Goal: Task Accomplishment & Management: Use online tool/utility

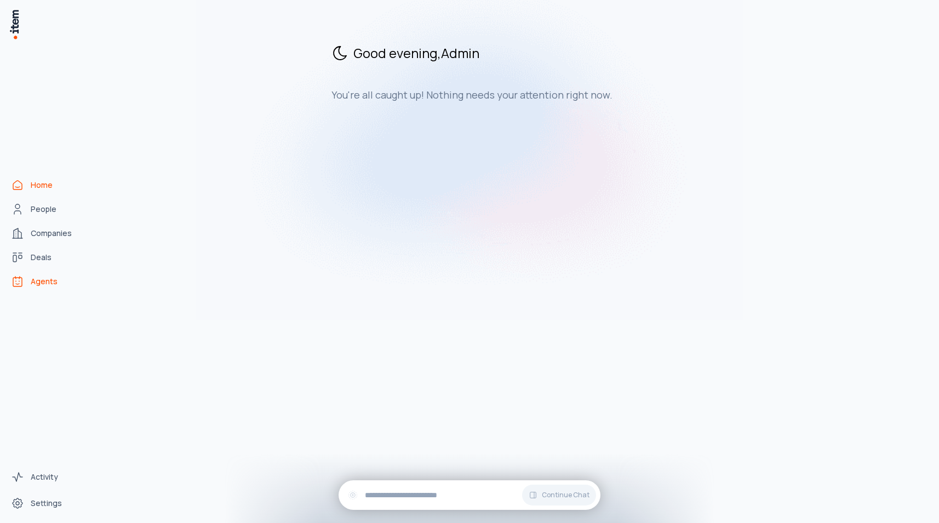
click at [31, 279] on span "Agents" at bounding box center [44, 281] width 27 height 11
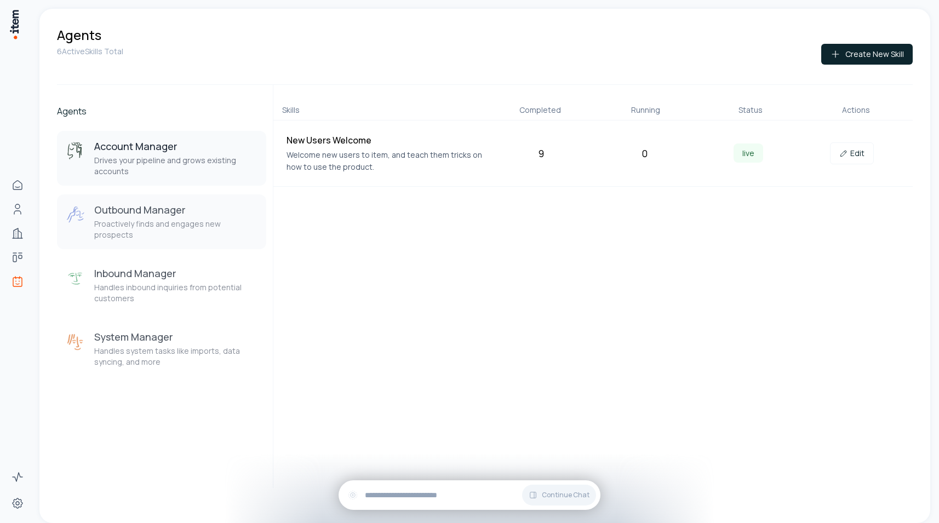
click at [170, 199] on button "Outbound Manager Proactively finds and engages new prospects" at bounding box center [161, 221] width 209 height 55
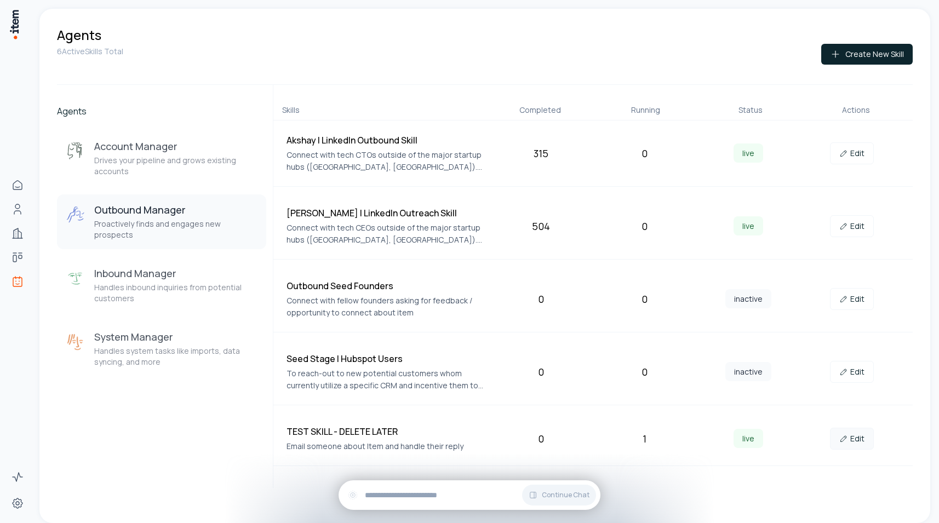
click at [850, 437] on link "Edit" at bounding box center [852, 439] width 44 height 22
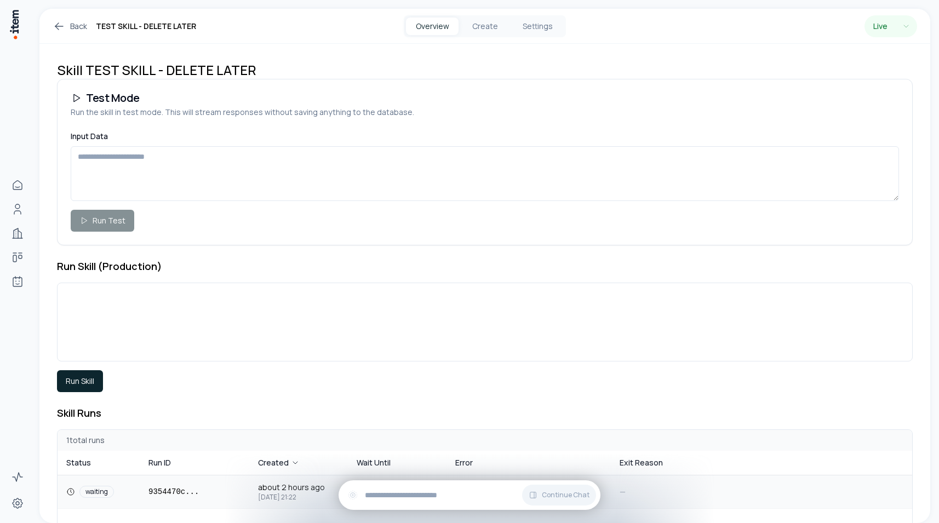
click at [190, 485] on td "9354470c ..." at bounding box center [195, 491] width 110 height 33
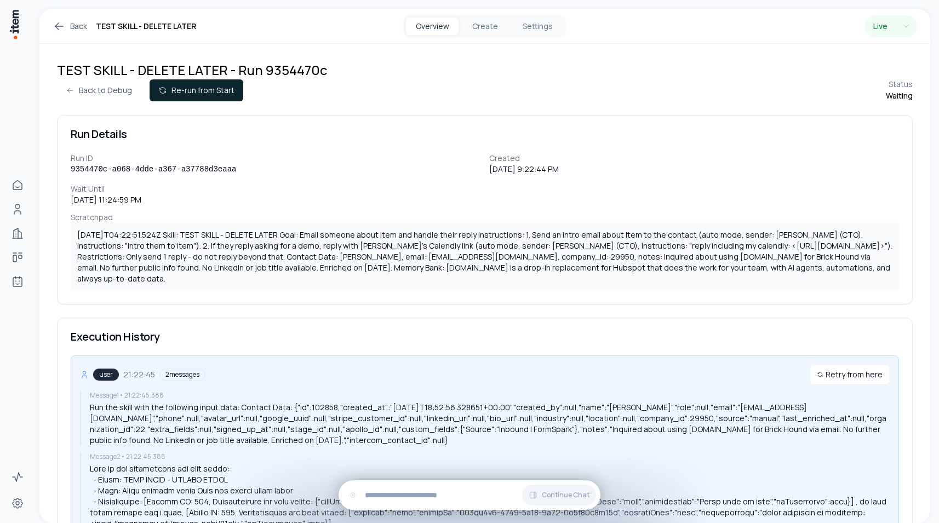
scroll to position [534, 0]
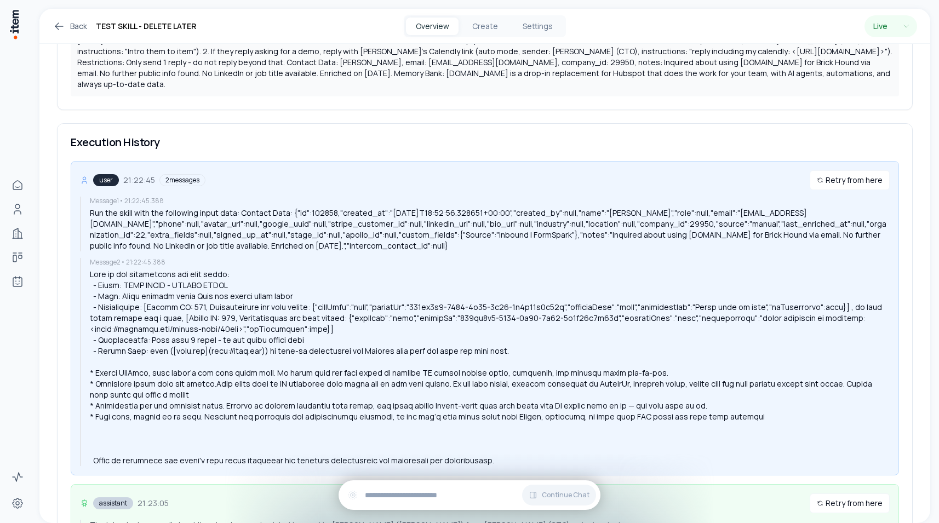
scroll to position [534, 0]
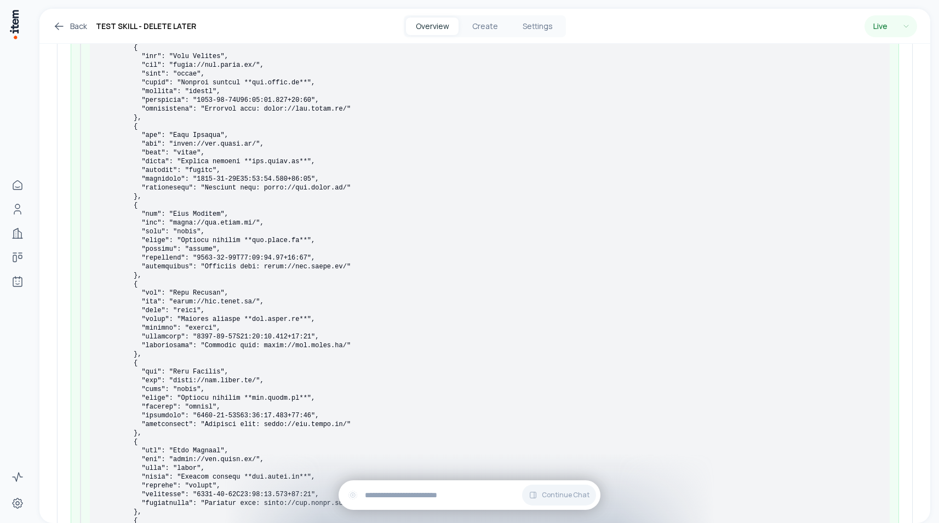
scroll to position [175468, 0]
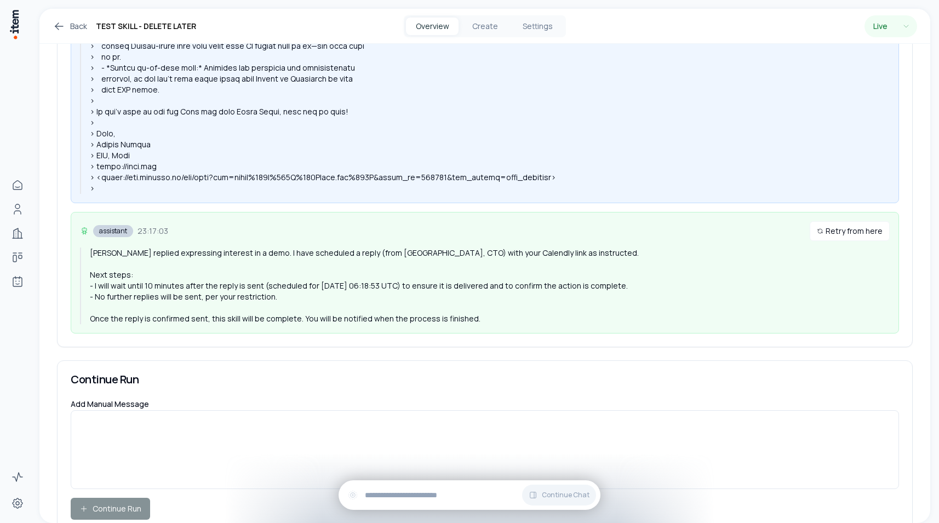
scroll to position [1134, 0]
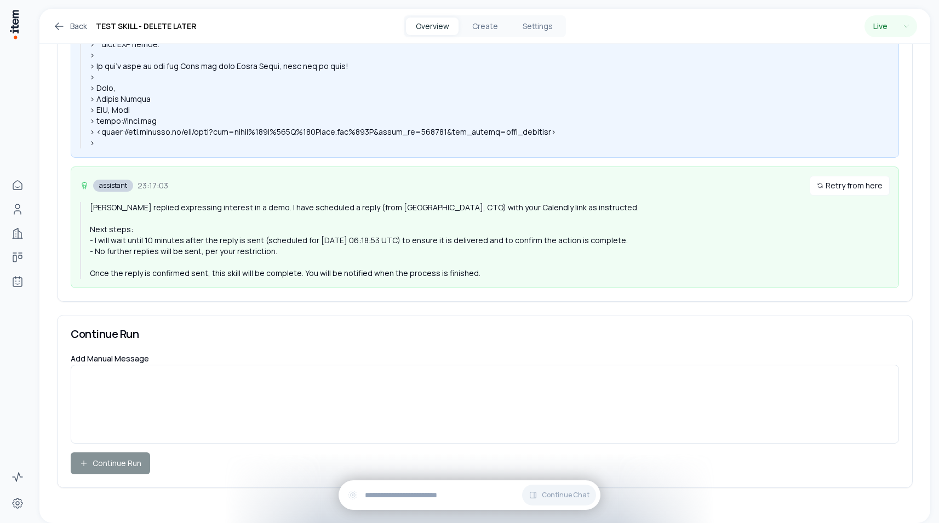
click at [330, 212] on div "[PERSON_NAME] replied expressing interest in a demo. I have scheduled a reply (…" at bounding box center [490, 240] width 800 height 77
click at [330, 212] on div "Jay replied expressing interest in a demo. I have scheduled a reply (from Aksha…" at bounding box center [490, 240] width 800 height 77
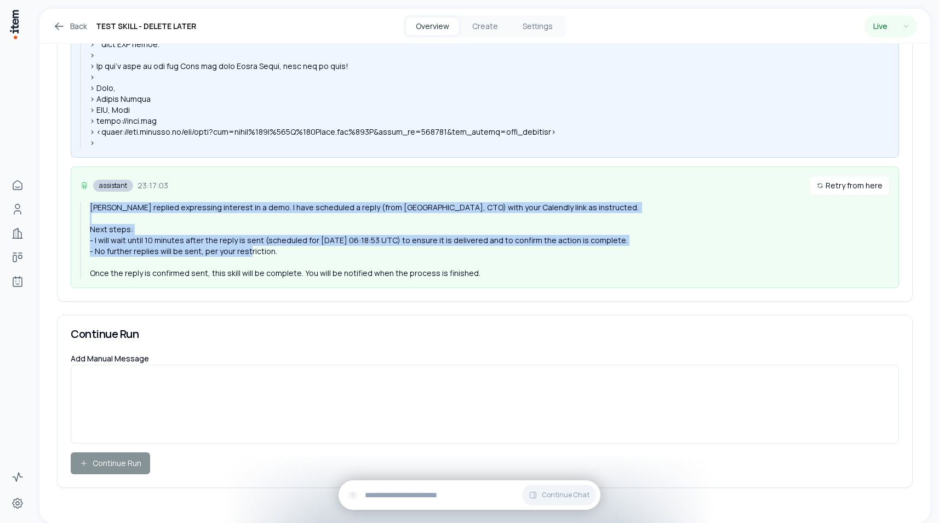
drag, startPoint x: 330, startPoint y: 212, endPoint x: 330, endPoint y: 267, distance: 54.8
click at [330, 267] on div "Jay replied expressing interest in a demo. I have scheduled a reply (from Aksha…" at bounding box center [490, 240] width 800 height 77
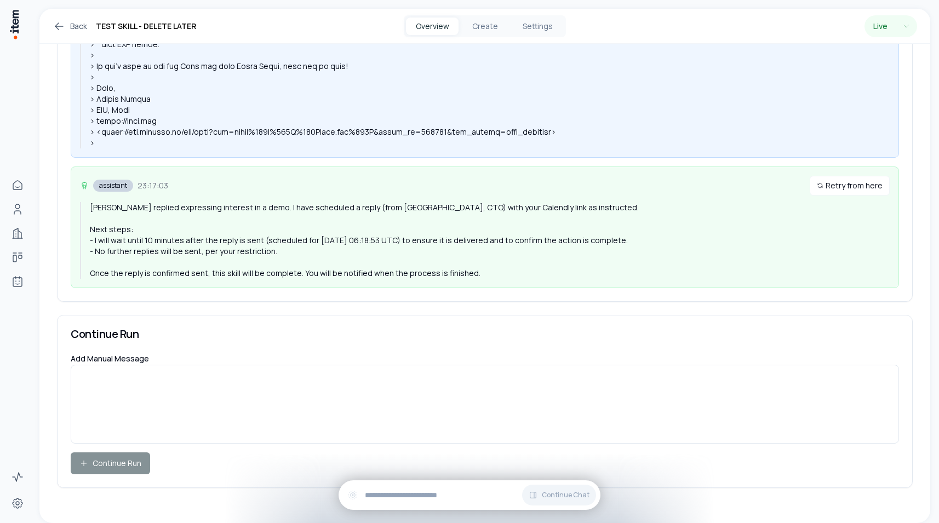
click at [399, 244] on div "Jay replied expressing interest in a demo. I have scheduled a reply (from Aksha…" at bounding box center [490, 240] width 800 height 77
drag, startPoint x: 399, startPoint y: 244, endPoint x: 363, endPoint y: 244, distance: 36.7
click at [363, 244] on div "Jay replied expressing interest in a demo. I have scheduled a reply (from Aksha…" at bounding box center [490, 240] width 800 height 77
click at [363, 244] on div "[PERSON_NAME] replied expressing interest in a demo. I have scheduled a reply (…" at bounding box center [490, 240] width 800 height 77
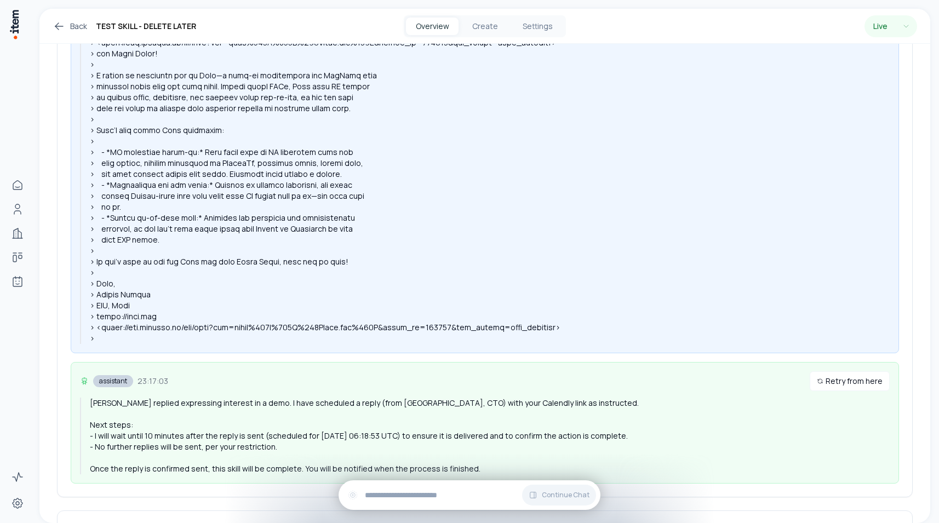
scroll to position [1134, 0]
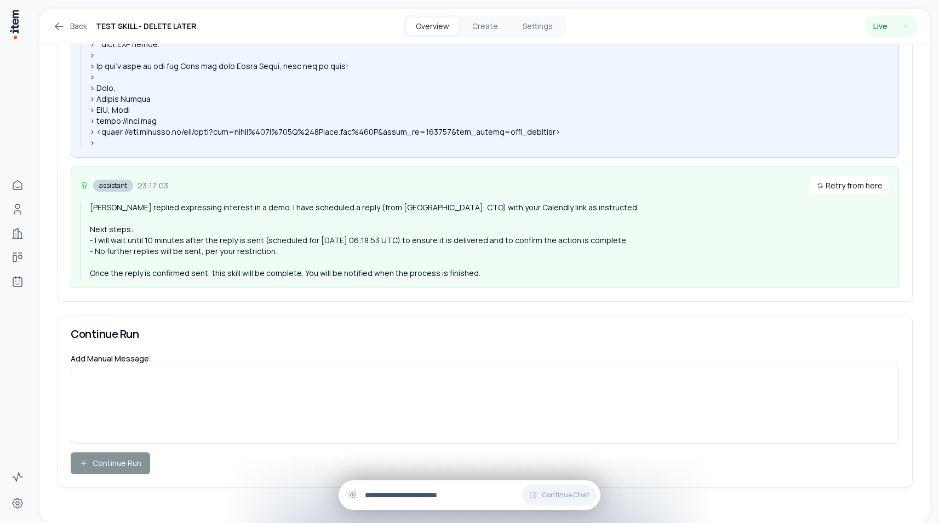
click at [391, 495] on input "text" at bounding box center [478, 495] width 227 height 12
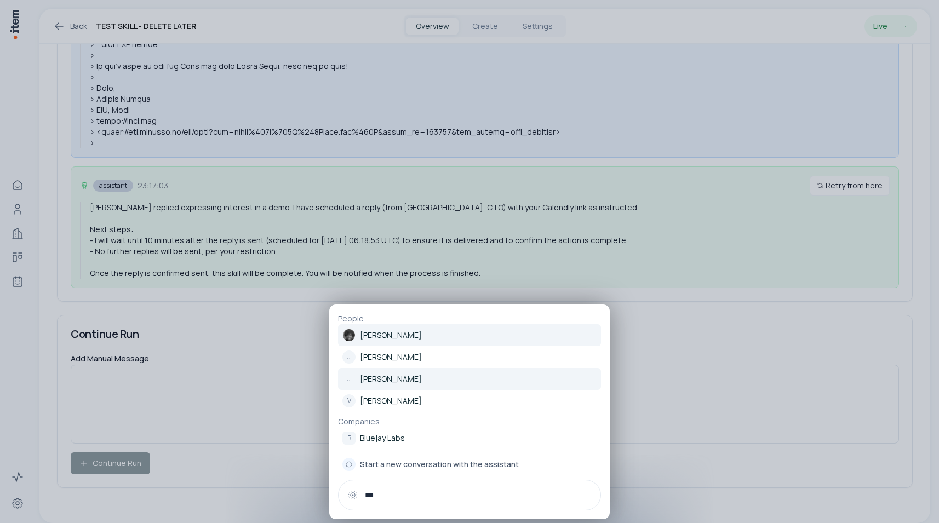
type input "***"
click at [377, 381] on link "J Jay" at bounding box center [469, 379] width 263 height 22
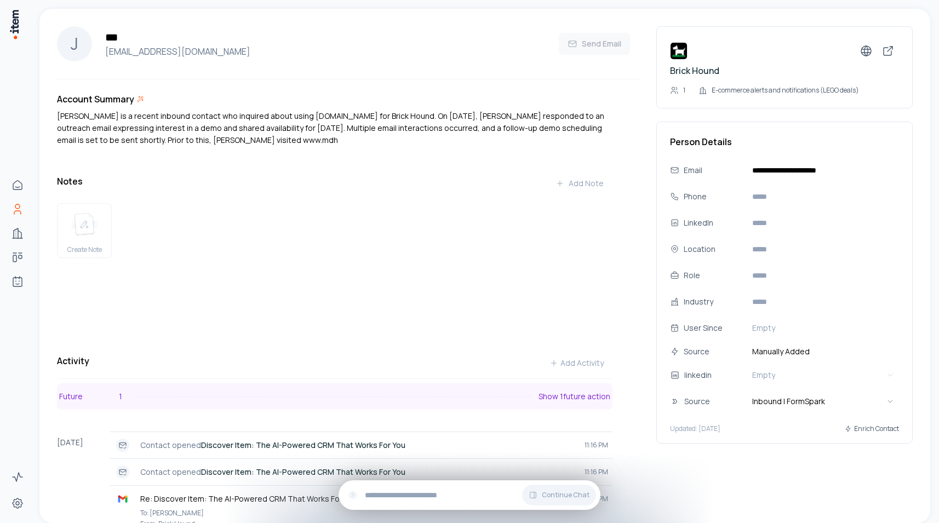
click at [239, 395] on button "Future 1 Show 1 future action" at bounding box center [334, 396] width 555 height 26
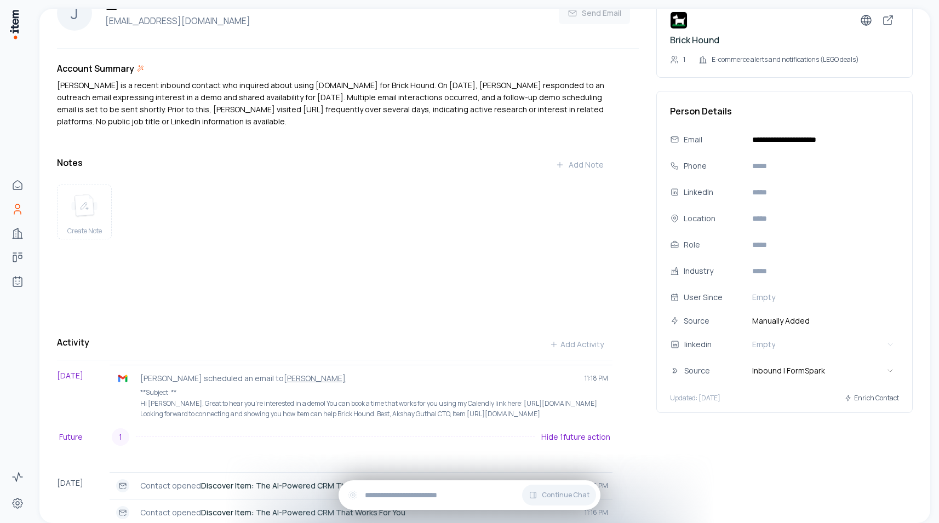
scroll to position [37, 0]
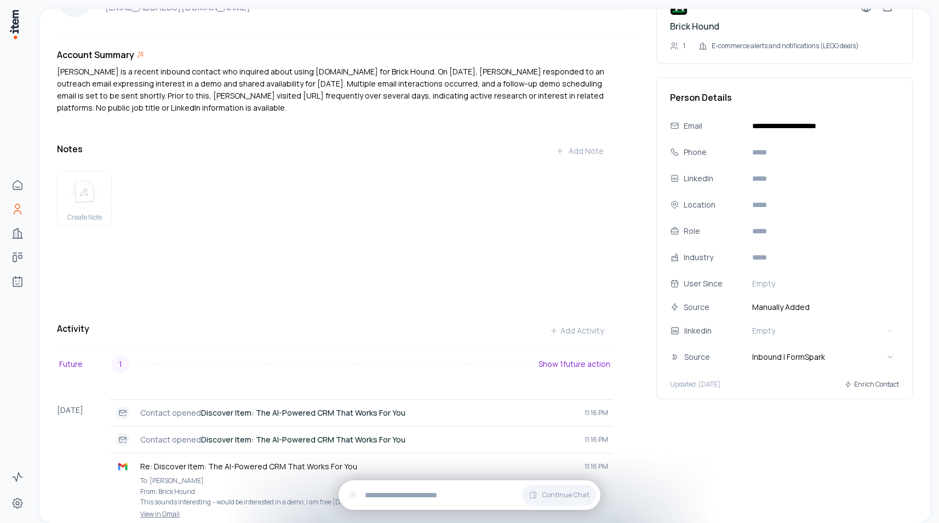
scroll to position [56, 0]
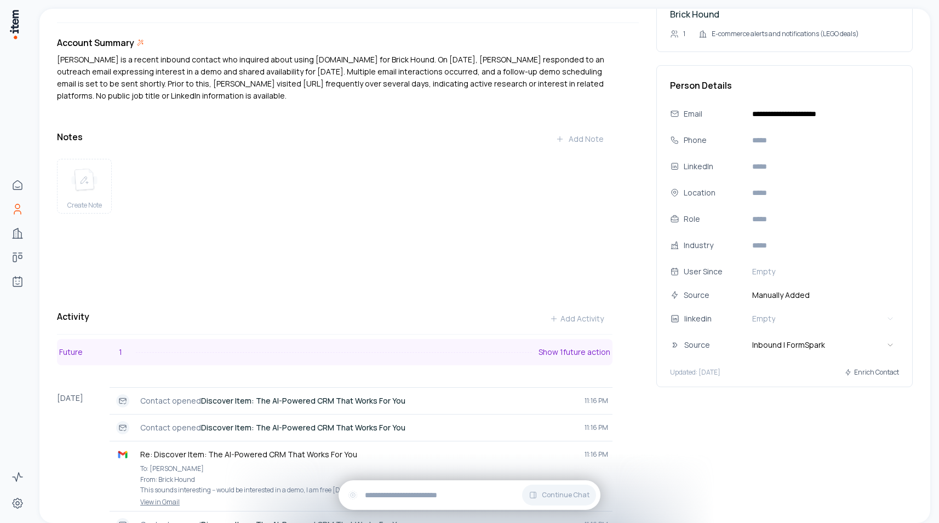
click at [207, 350] on button "Future 1 Show 1 future action" at bounding box center [334, 352] width 555 height 26
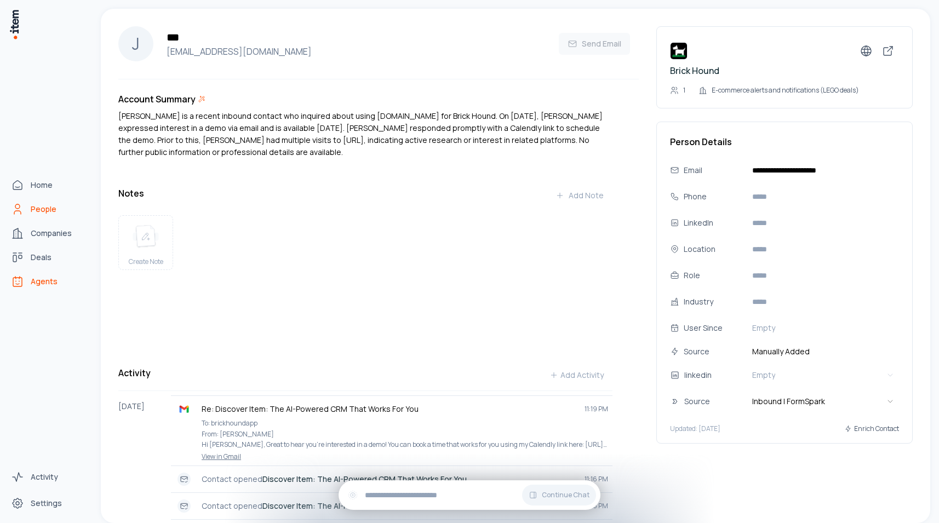
click at [16, 276] on icon "Agents" at bounding box center [17, 281] width 13 height 13
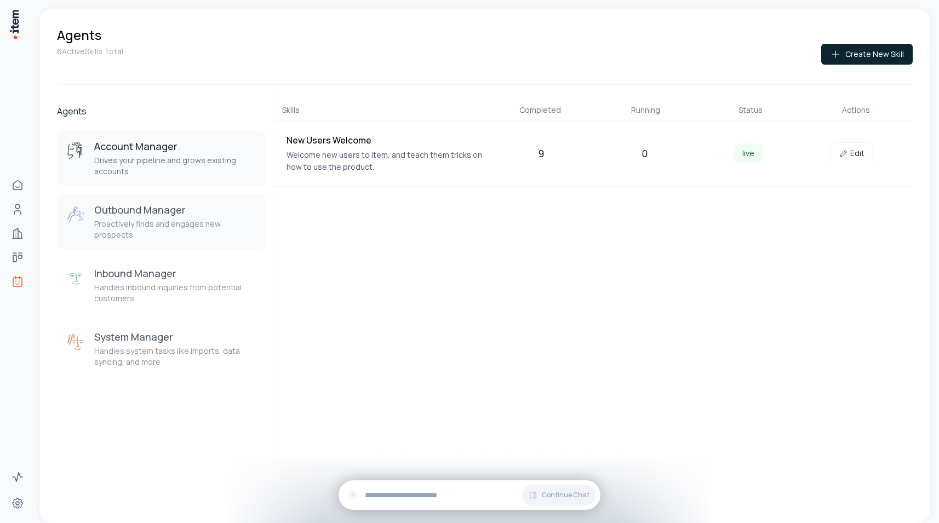
click at [180, 215] on h3 "Outbound Manager" at bounding box center [175, 209] width 163 height 13
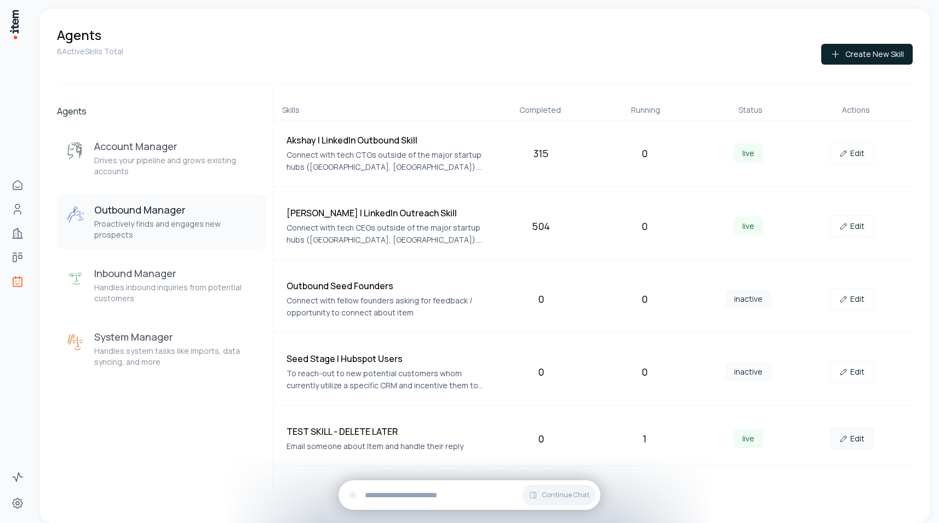
click at [865, 437] on link "Edit" at bounding box center [852, 439] width 44 height 22
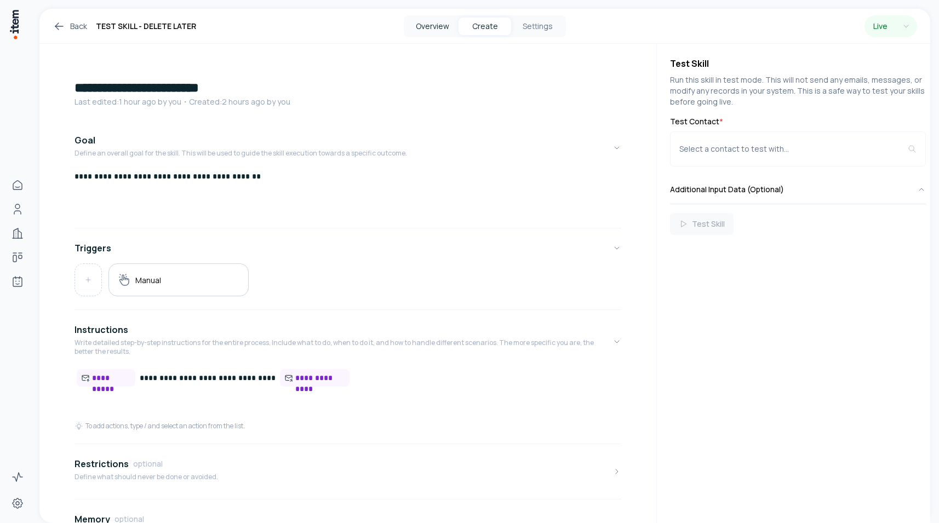
click at [434, 30] on button "Overview" at bounding box center [432, 27] width 53 height 18
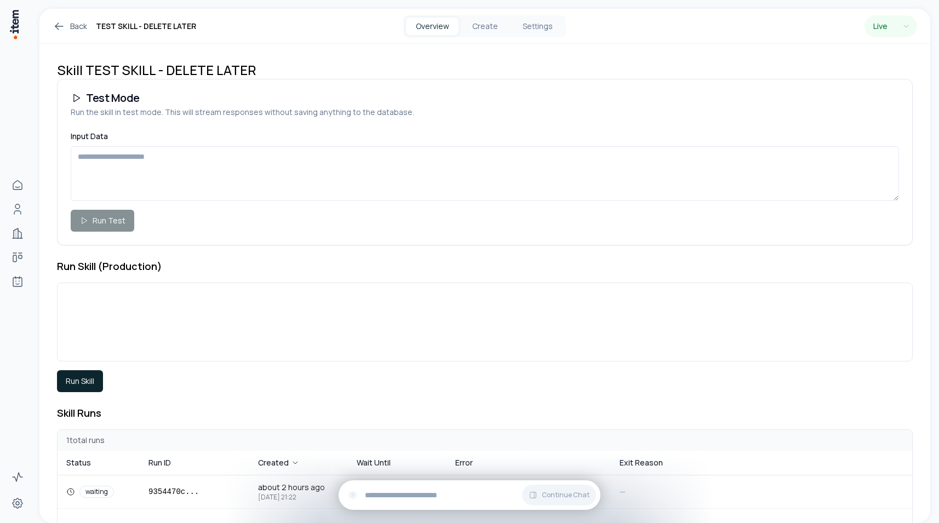
scroll to position [152, 0]
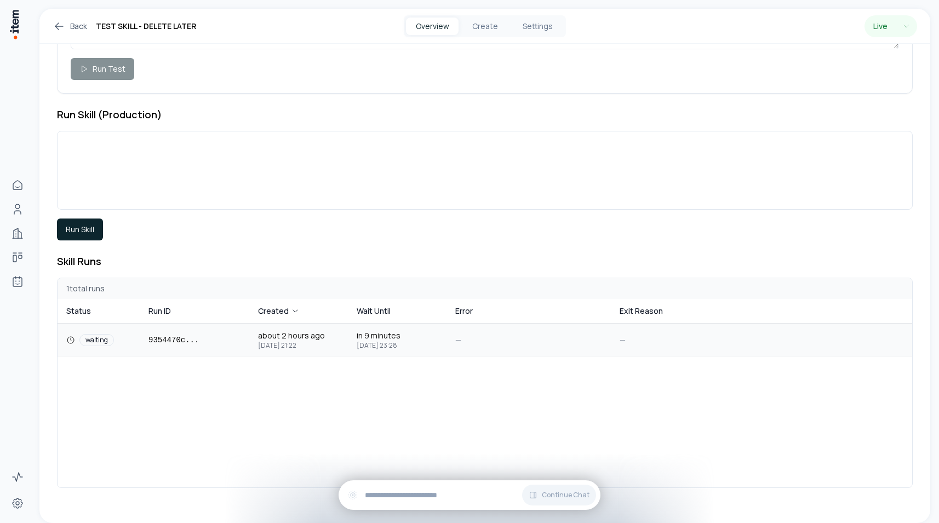
click at [233, 330] on td "9354470c ..." at bounding box center [195, 340] width 110 height 33
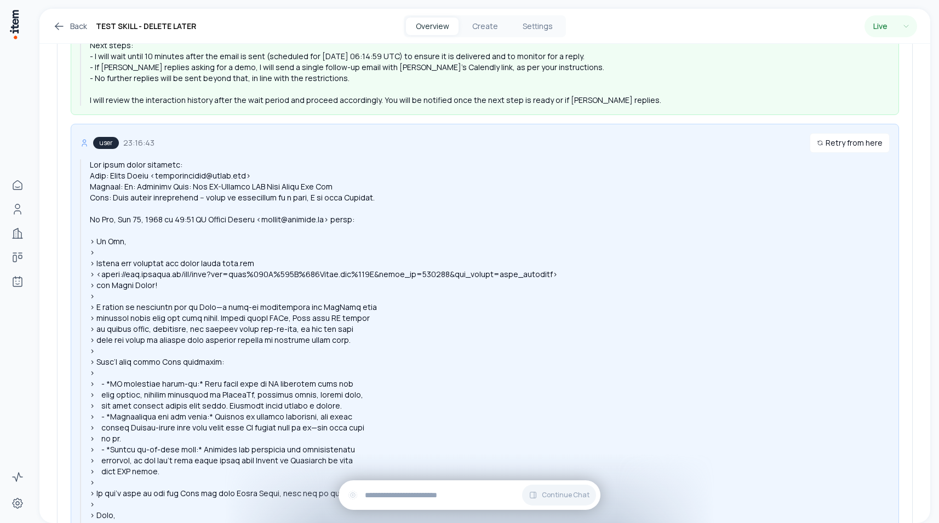
scroll to position [1134, 0]
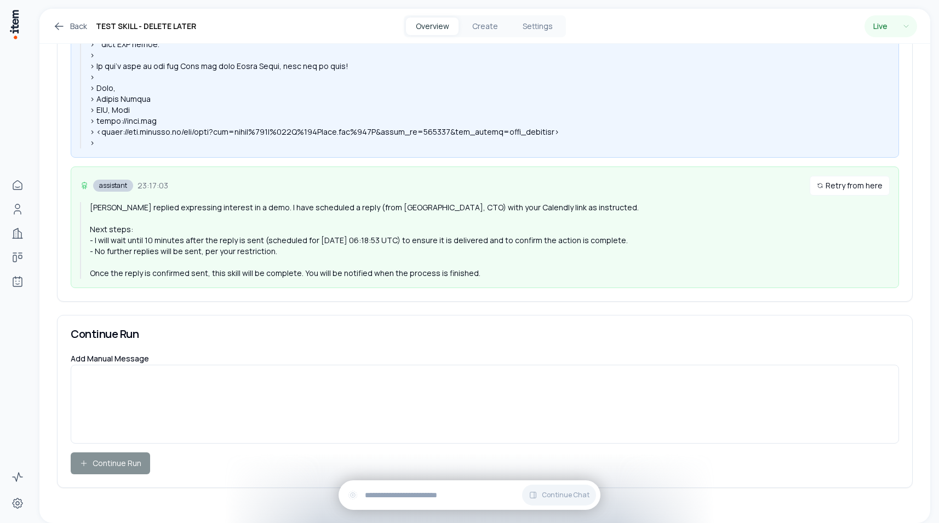
click at [438, 243] on div "[PERSON_NAME] replied expressing interest in a demo. I have scheduled a reply (…" at bounding box center [490, 240] width 800 height 77
click at [437, 237] on div "[PERSON_NAME] replied expressing interest in a demo. I have scheduled a reply (…" at bounding box center [490, 240] width 800 height 77
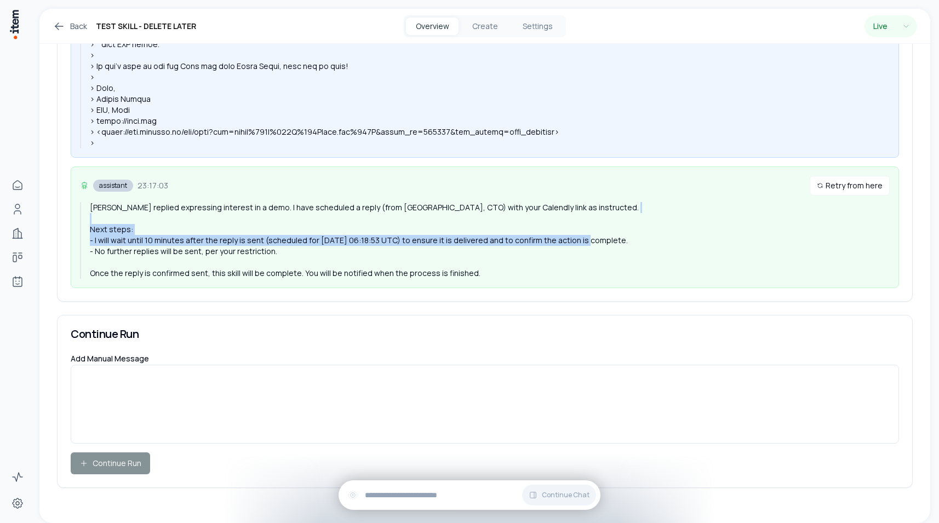
click at [437, 237] on div "[PERSON_NAME] replied expressing interest in a demo. I have scheduled a reply (…" at bounding box center [490, 240] width 800 height 77
click at [510, 243] on div "[PERSON_NAME] replied expressing interest in a demo. I have scheduled a reply (…" at bounding box center [490, 240] width 800 height 77
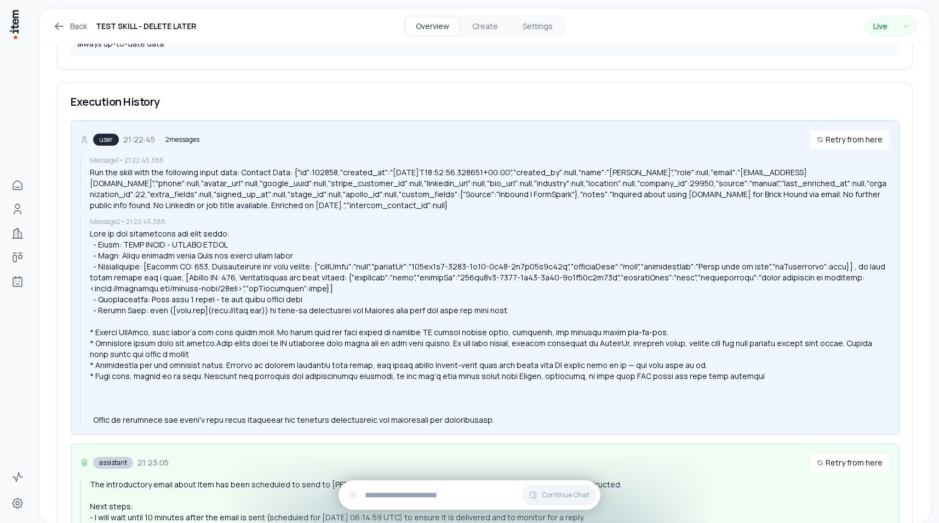
scroll to position [0, 0]
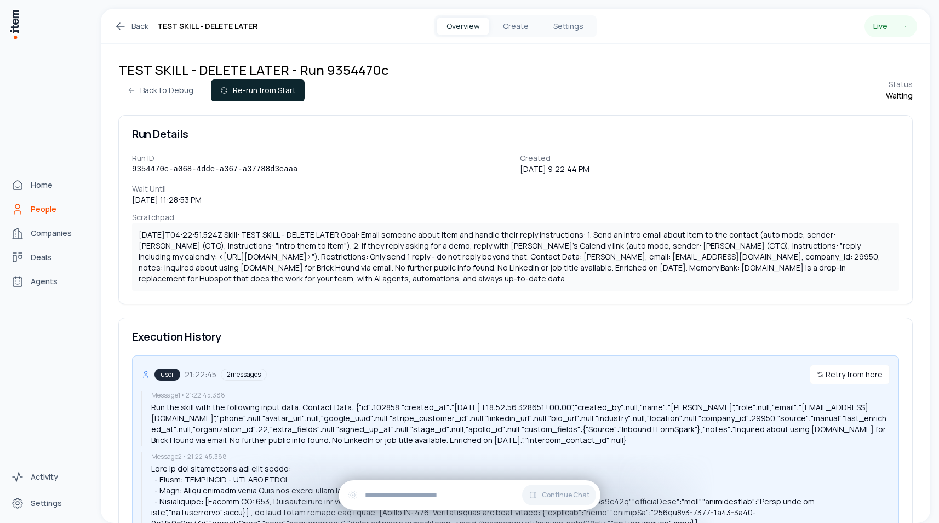
click at [36, 204] on span "People" at bounding box center [44, 209] width 26 height 11
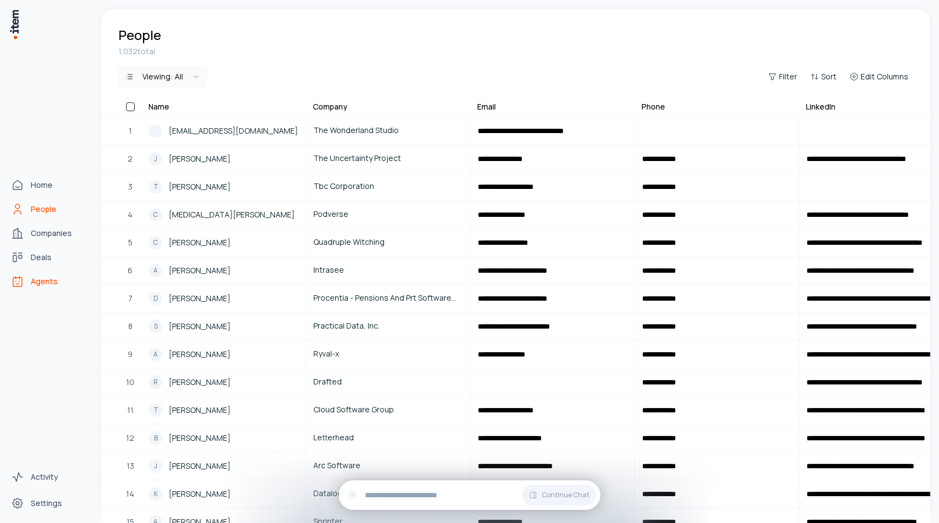
click at [21, 279] on icon "Agents" at bounding box center [17, 282] width 9 height 9
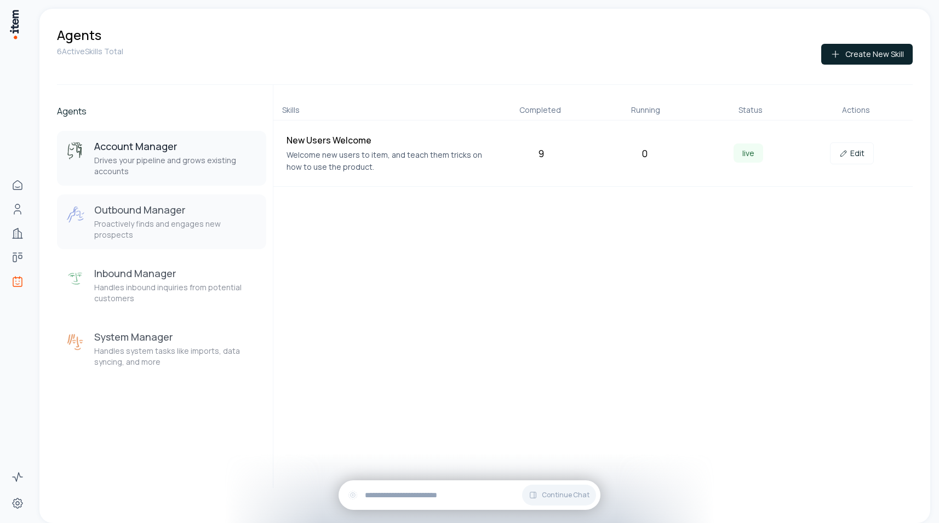
click at [210, 233] on button "Outbound Manager Proactively finds and engages new prospects" at bounding box center [161, 221] width 209 height 55
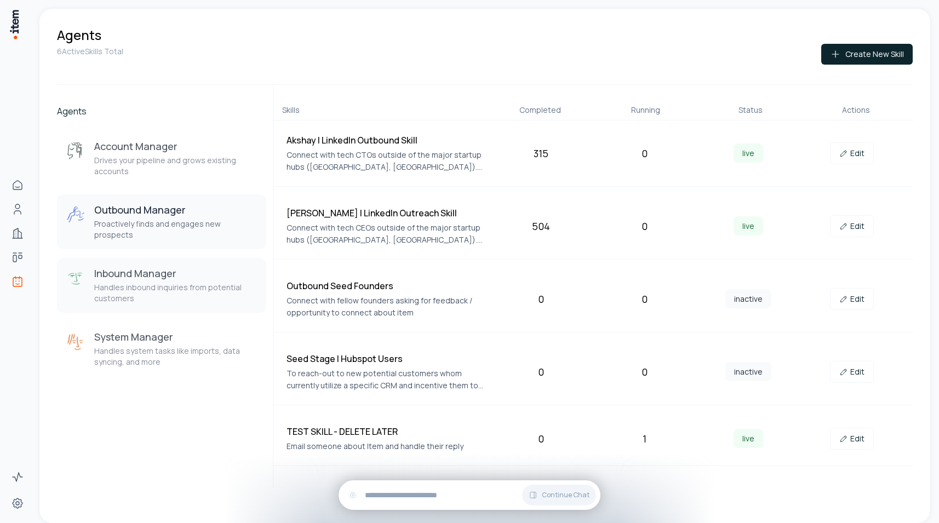
click at [184, 267] on h3 "Inbound Manager" at bounding box center [175, 273] width 163 height 13
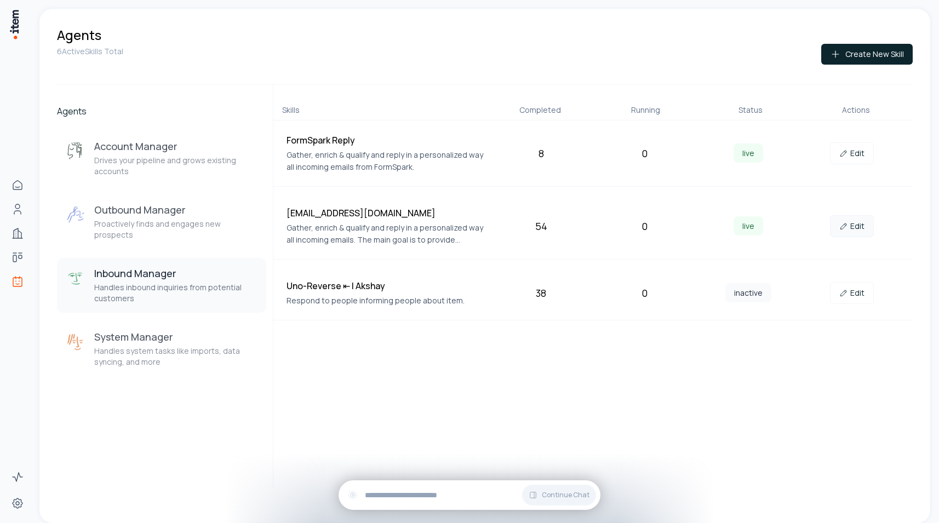
click at [847, 226] on icon at bounding box center [843, 226] width 9 height 9
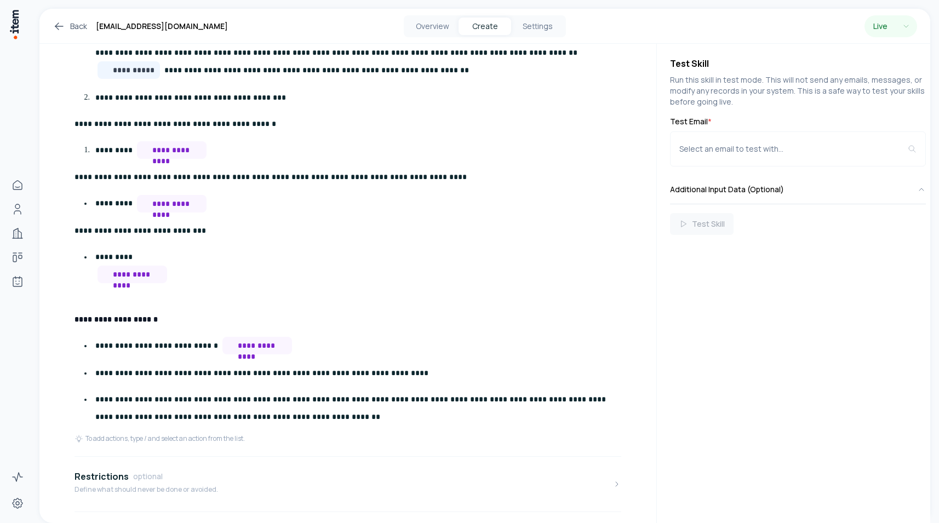
scroll to position [602, 0]
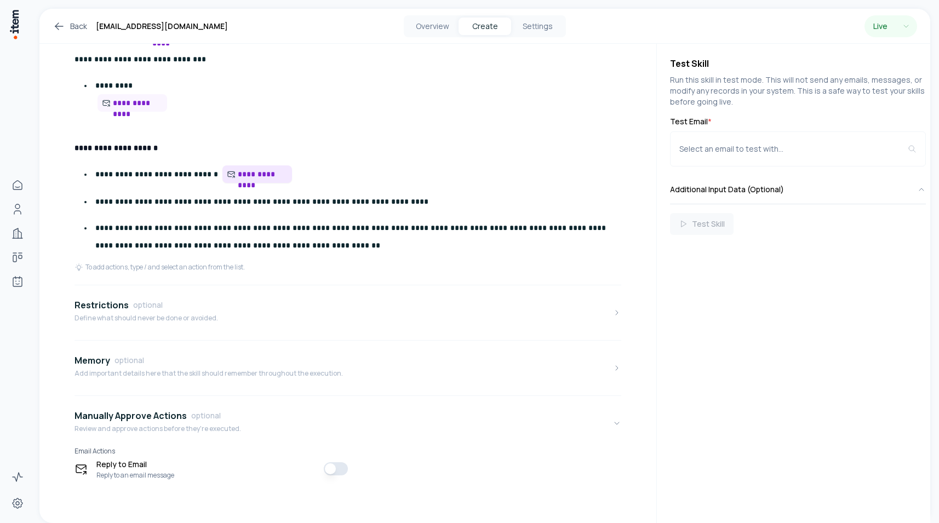
click at [240, 176] on span "**********" at bounding box center [263, 174] width 50 height 11
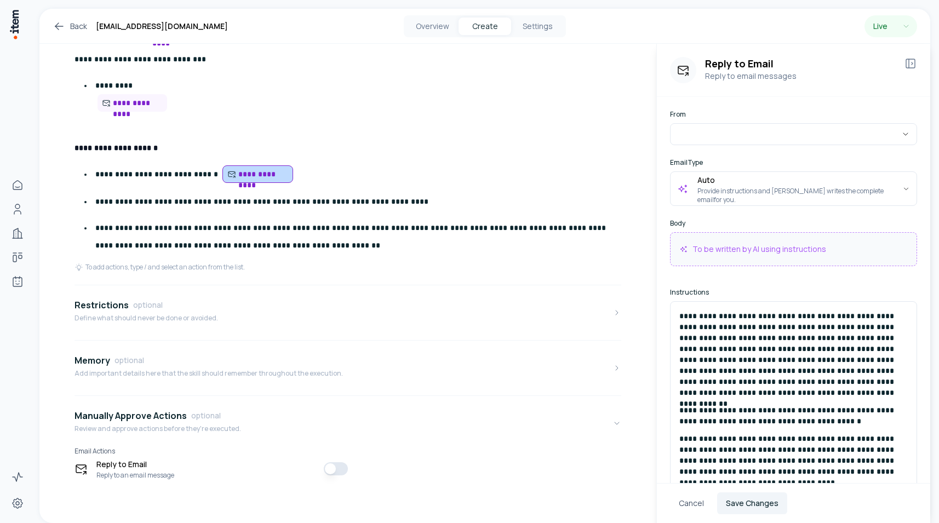
scroll to position [74, 0]
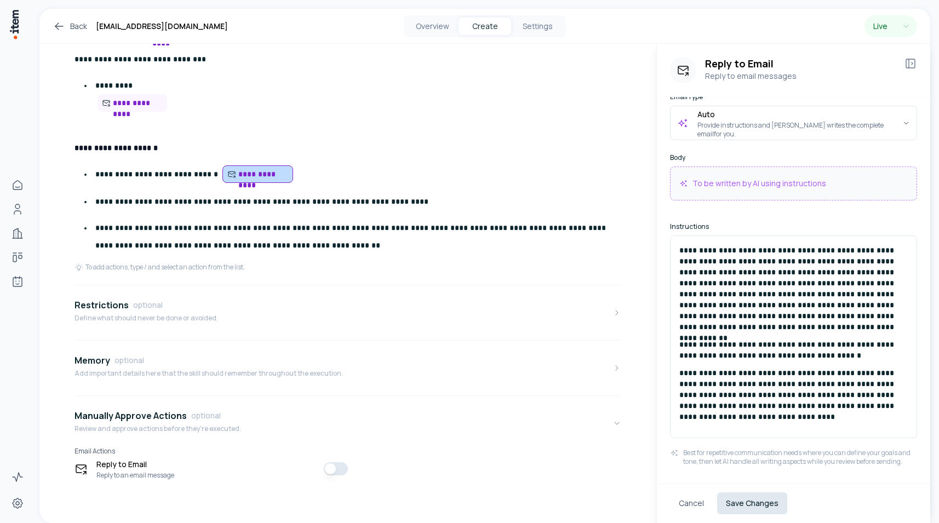
click at [773, 496] on button "Save Changes" at bounding box center [752, 503] width 70 height 22
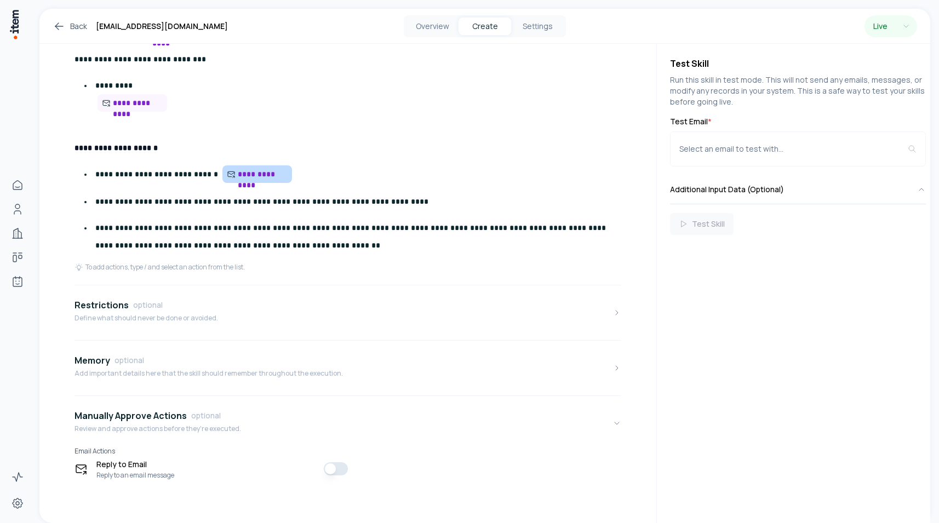
click at [398, 197] on p "**********" at bounding box center [360, 202] width 530 height 18
click at [157, 322] on div "Restrictions optional Define what should never be done or avoided." at bounding box center [146, 313] width 144 height 28
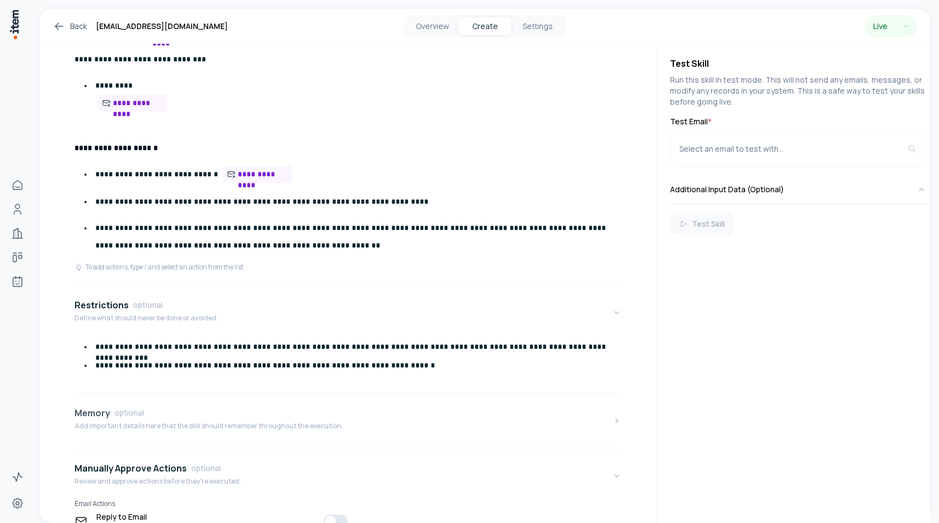
click at [221, 418] on div "Memory optional" at bounding box center [208, 412] width 268 height 13
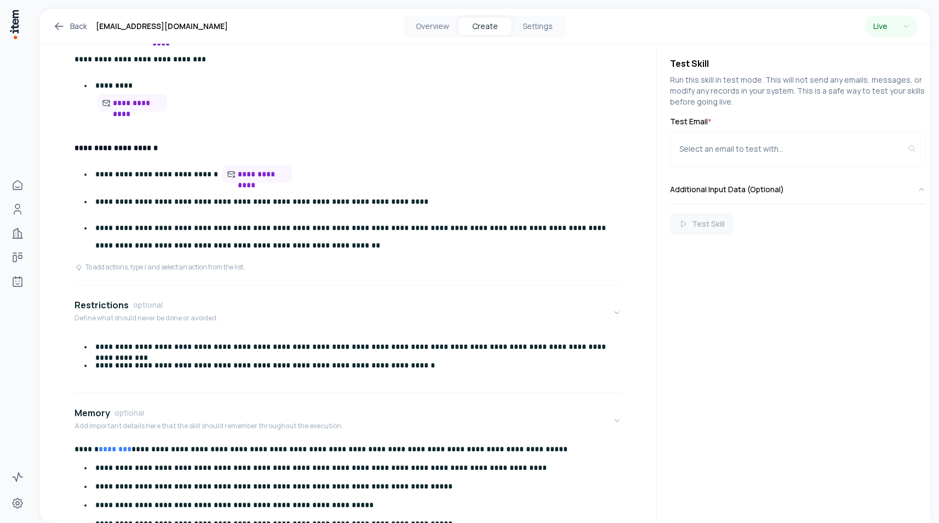
click at [370, 351] on p "**********" at bounding box center [360, 346] width 530 height 11
click at [365, 341] on p "**********" at bounding box center [360, 346] width 530 height 11
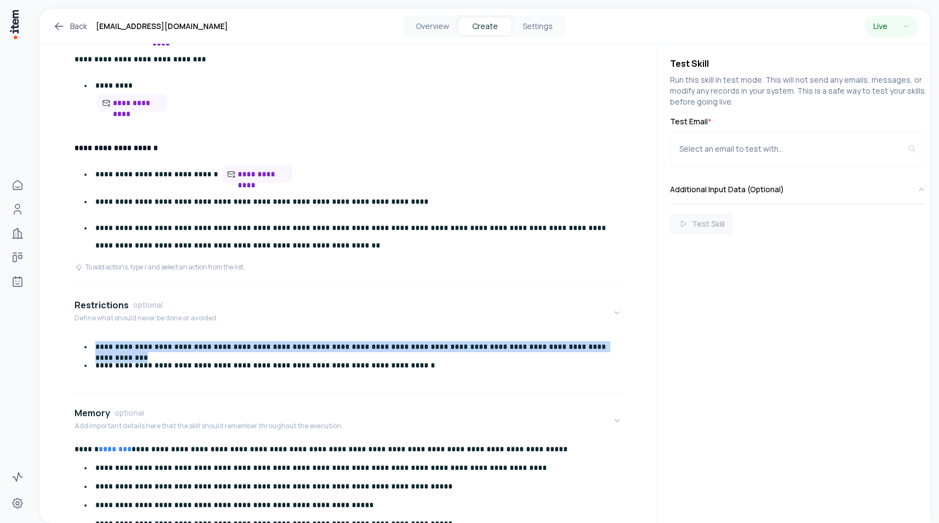
click at [365, 341] on p "**********" at bounding box center [360, 346] width 530 height 11
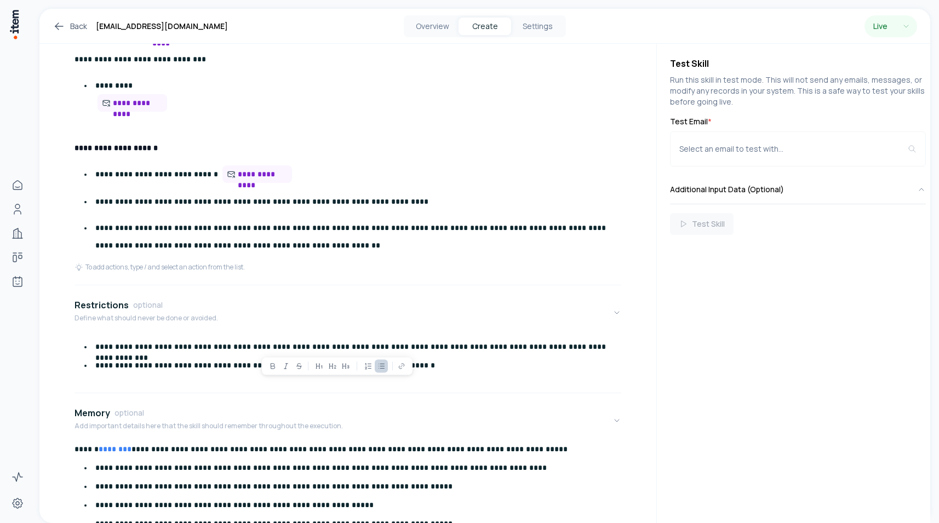
click at [293, 354] on ul "**********" at bounding box center [352, 355] width 547 height 31
click at [185, 346] on p "**********" at bounding box center [360, 346] width 530 height 11
click at [180, 346] on p "**********" at bounding box center [360, 346] width 530 height 11
click at [181, 345] on p "**********" at bounding box center [360, 346] width 530 height 11
click at [182, 345] on p "**********" at bounding box center [360, 346] width 530 height 11
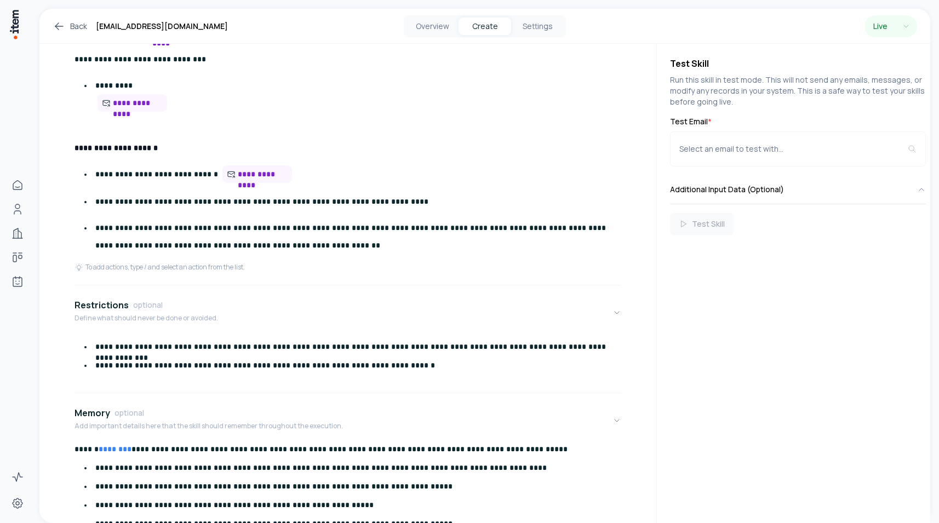
click at [129, 342] on p "**********" at bounding box center [360, 346] width 530 height 11
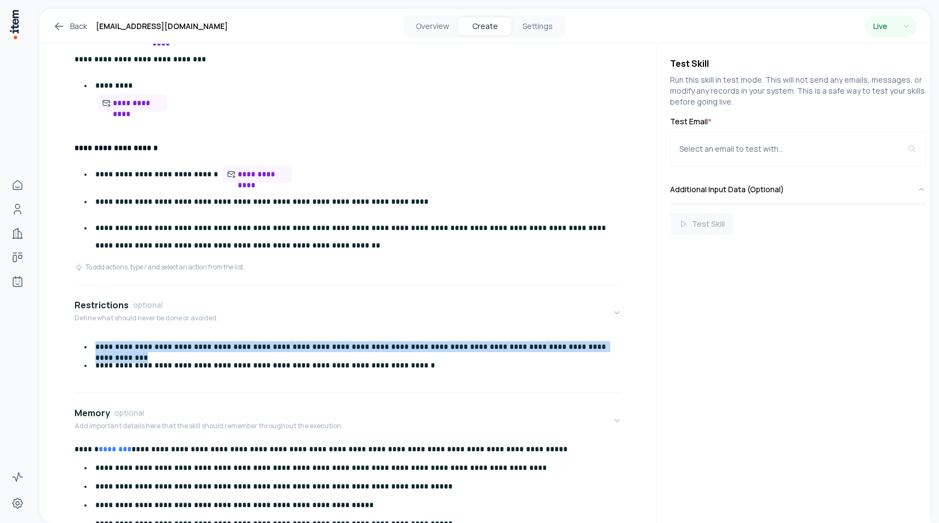
click at [129, 342] on p "**********" at bounding box center [360, 346] width 530 height 11
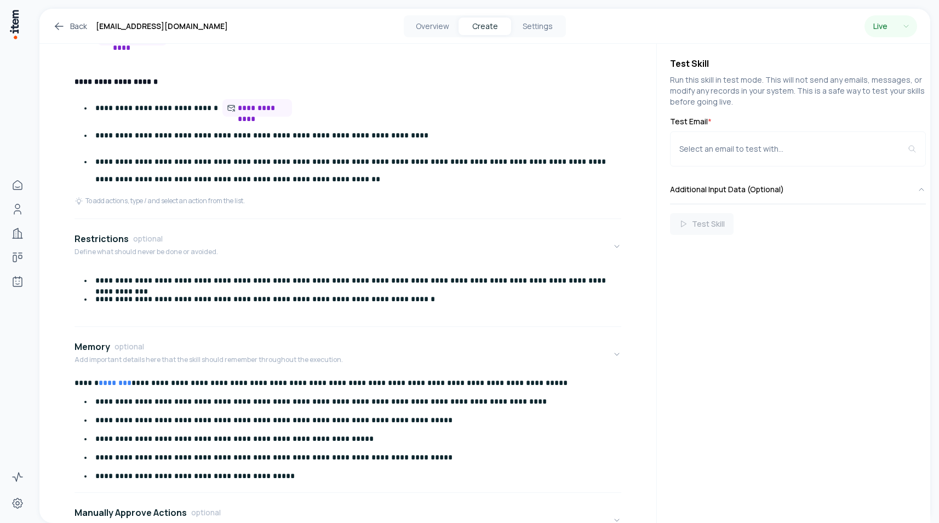
scroll to position [656, 0]
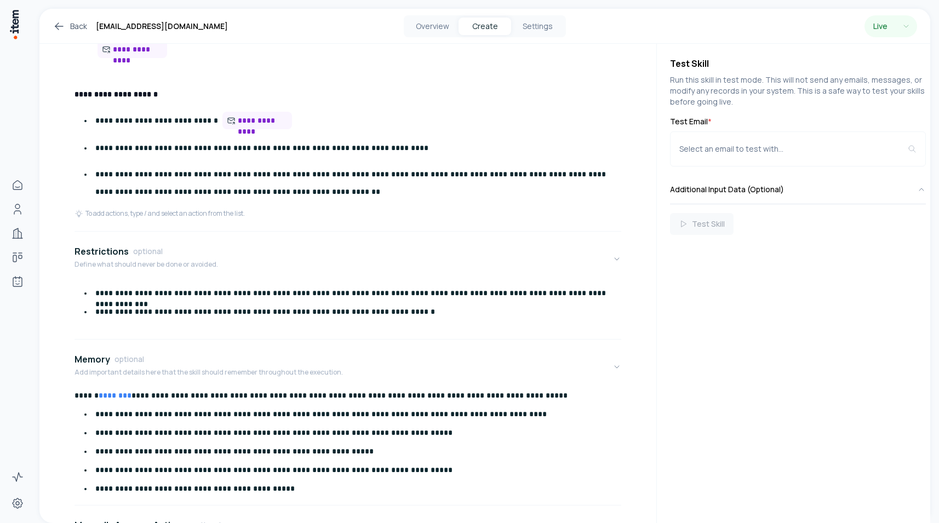
click at [184, 290] on p "**********" at bounding box center [360, 293] width 530 height 11
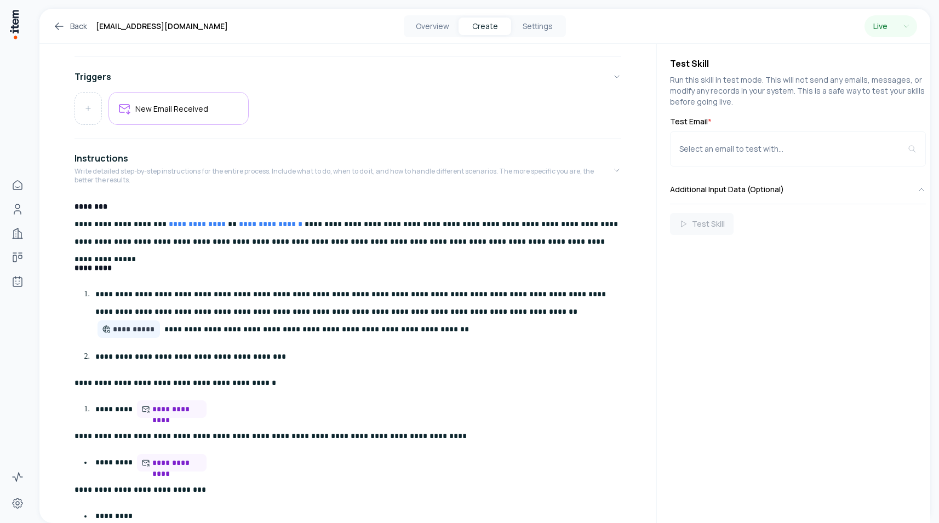
scroll to position [151, 0]
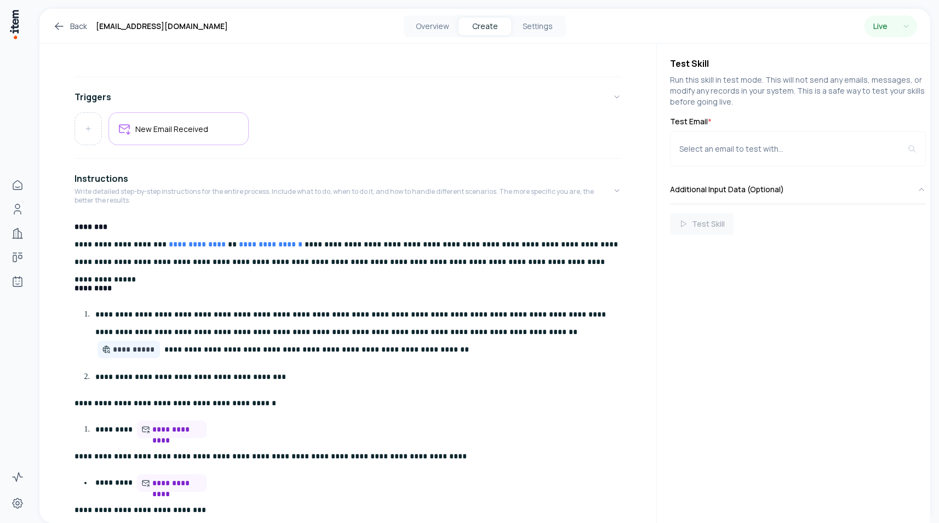
click at [64, 27] on icon at bounding box center [59, 26] width 13 height 13
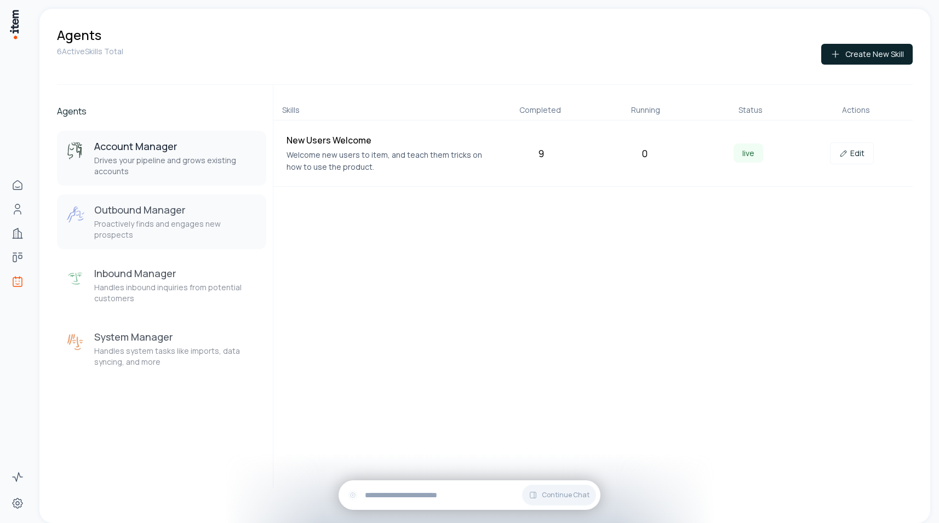
click at [232, 211] on h3 "Outbound Manager" at bounding box center [175, 209] width 163 height 13
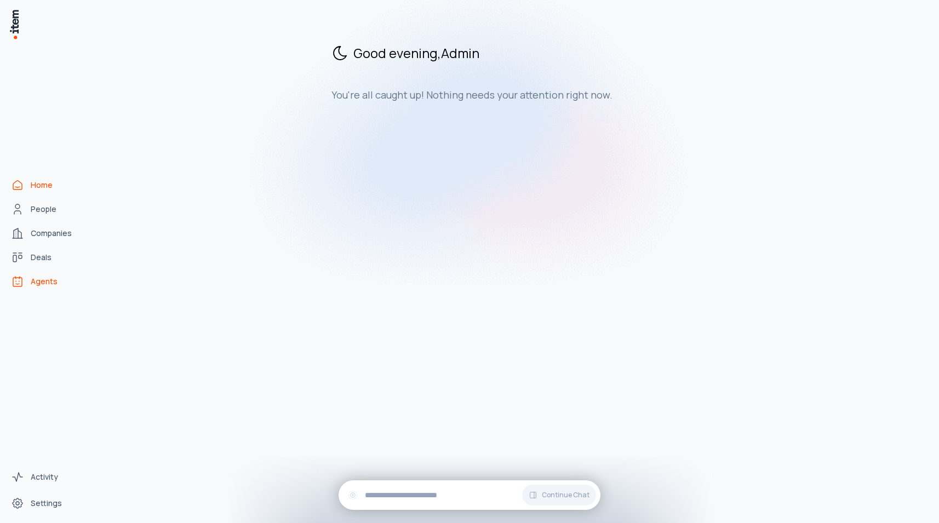
click at [23, 283] on icon "Agents" at bounding box center [17, 281] width 13 height 13
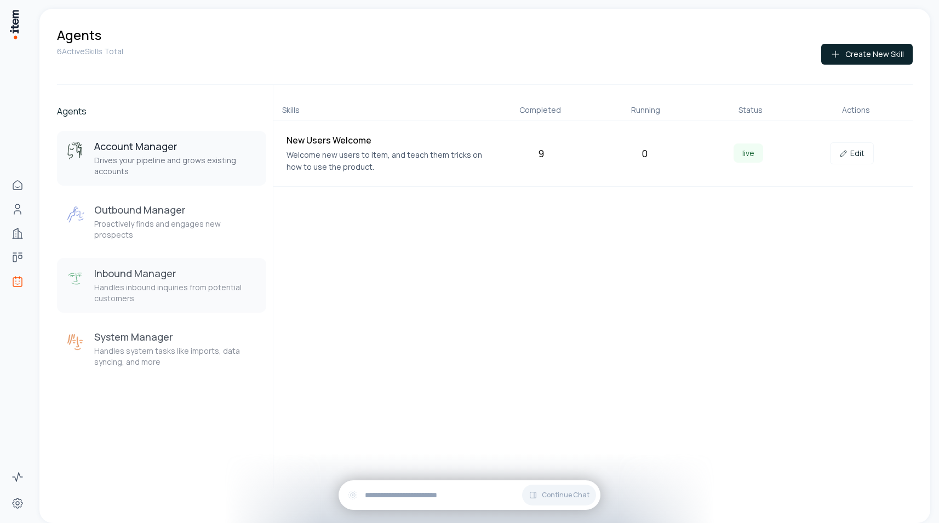
click at [187, 271] on div "Inbound Manager Handles inbound inquiries from potential customers" at bounding box center [175, 285] width 163 height 37
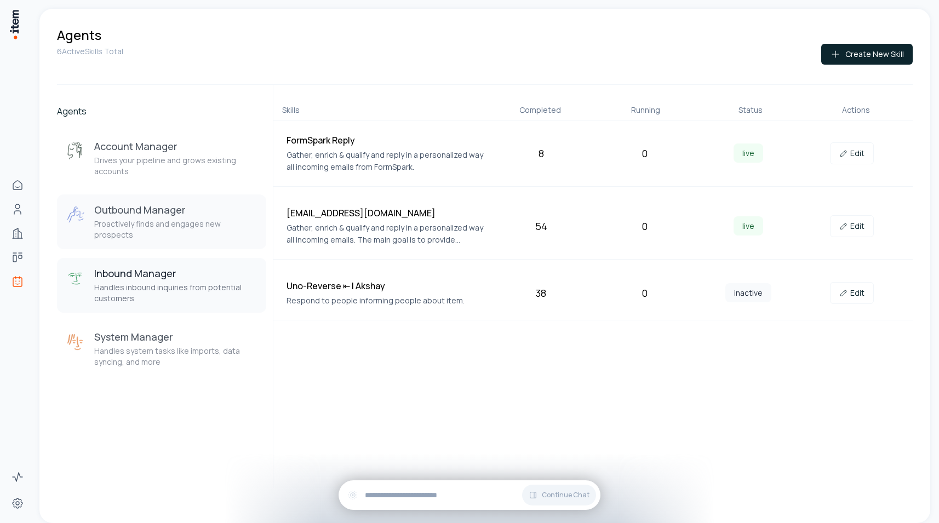
click at [174, 233] on button "Outbound Manager Proactively finds and engages new prospects" at bounding box center [161, 221] width 209 height 55
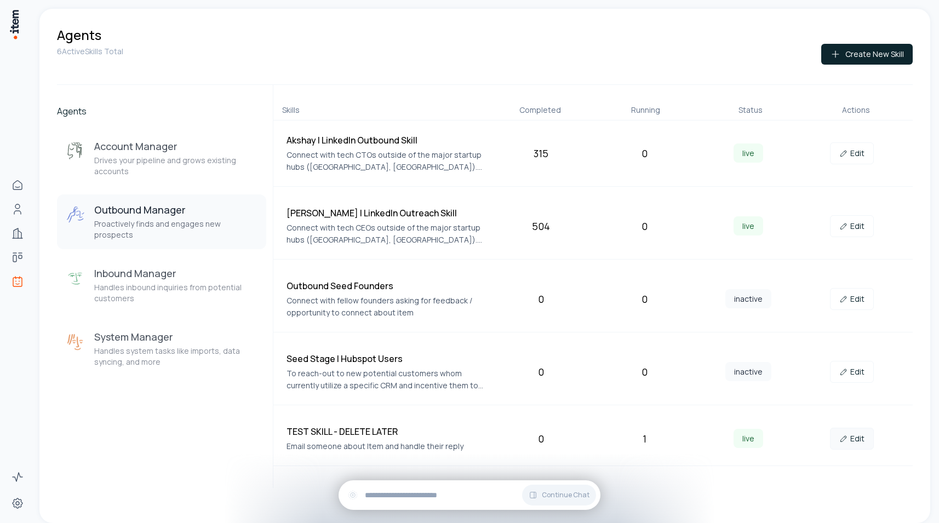
click at [854, 440] on link "Edit" at bounding box center [852, 439] width 44 height 22
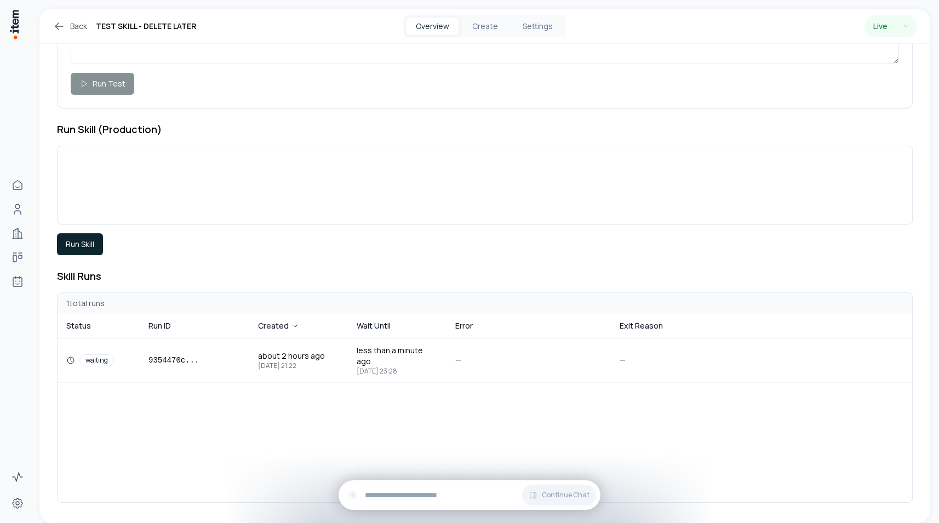
scroll to position [152, 0]
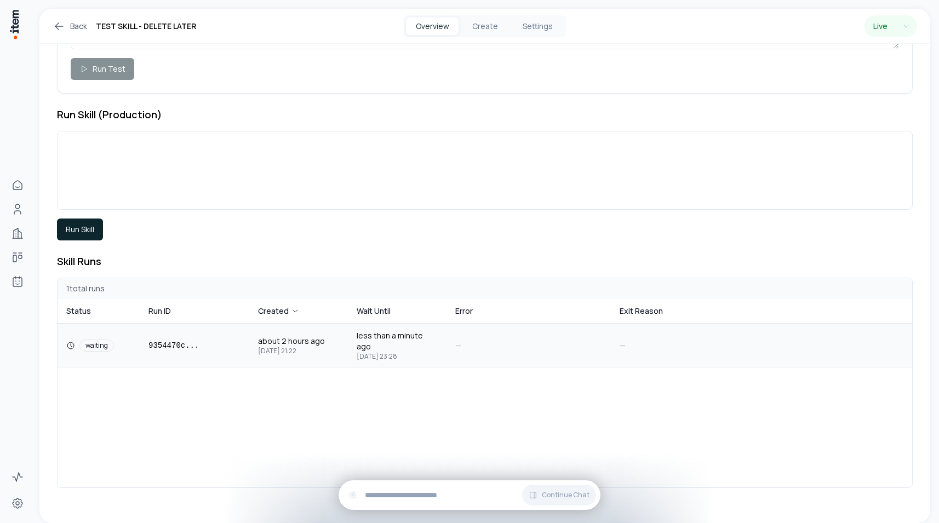
click at [261, 336] on span "about 2 hours ago" at bounding box center [291, 341] width 67 height 11
click at [128, 346] on td "waiting" at bounding box center [99, 346] width 82 height 44
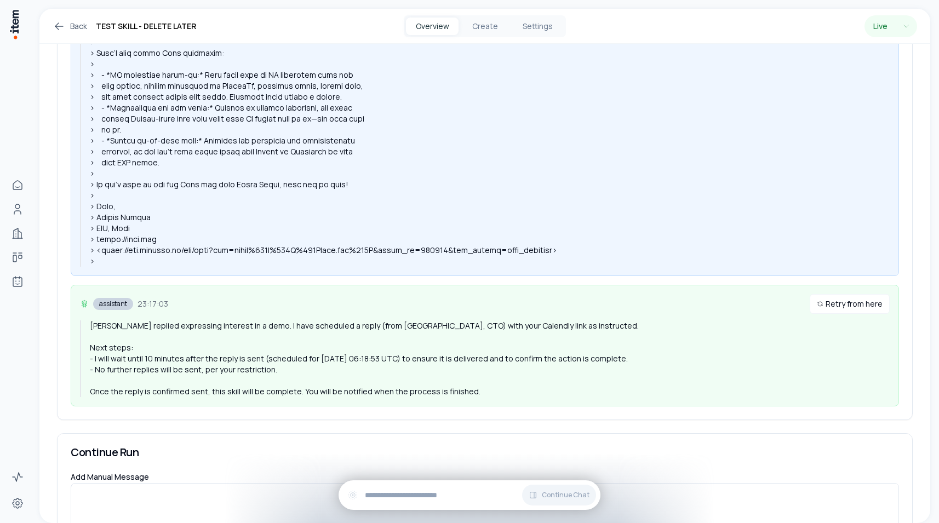
scroll to position [1134, 0]
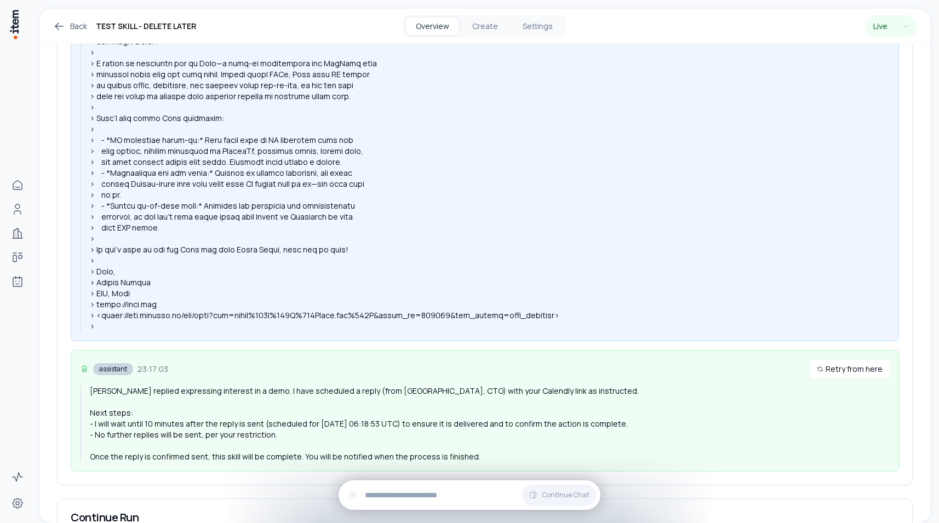
scroll to position [1134, 0]
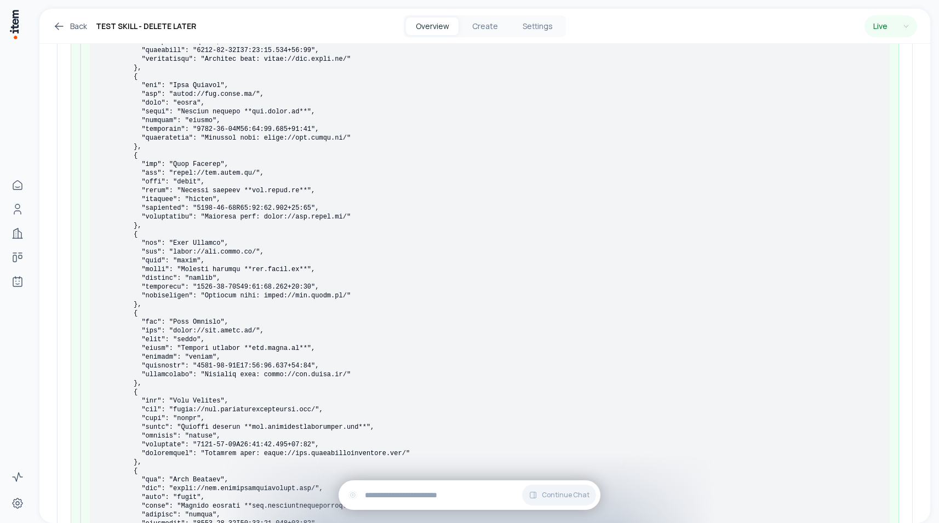
scroll to position [175820, 0]
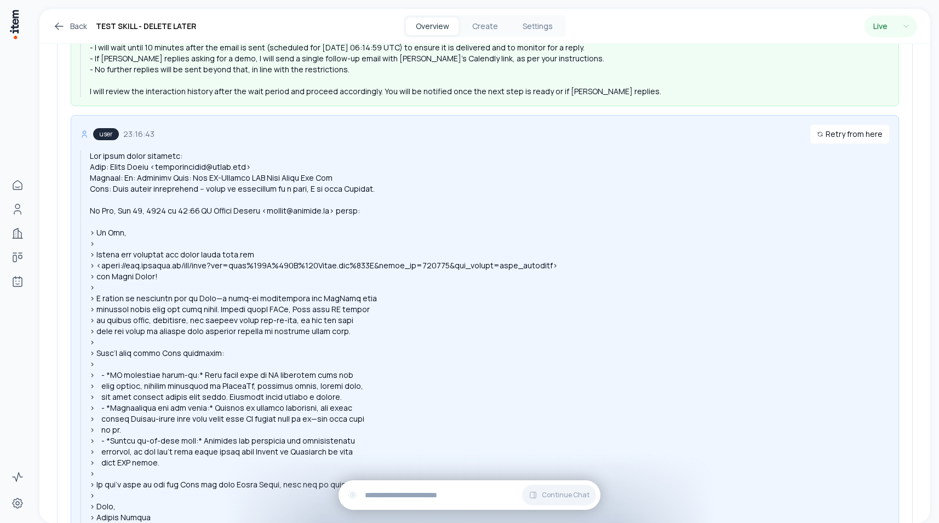
scroll to position [1364, 0]
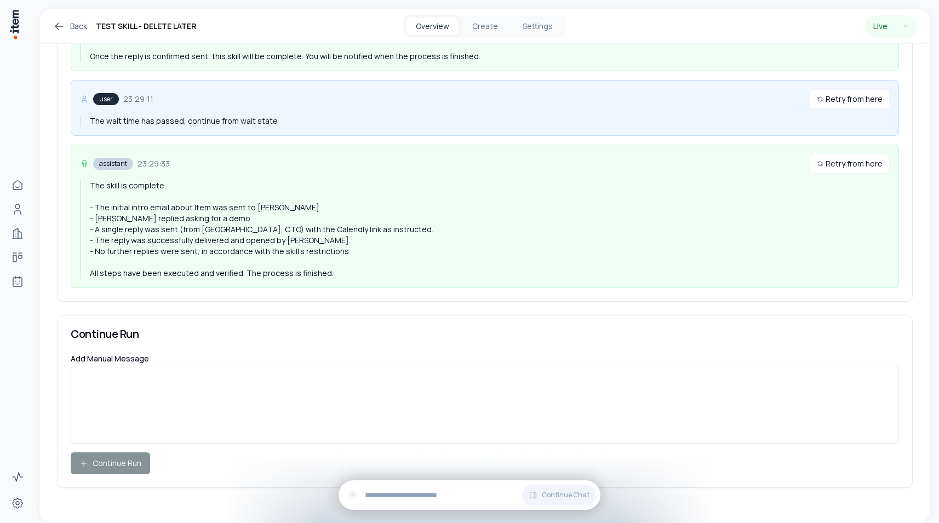
click at [398, 170] on div "assistant 23:29:33 Retry from here" at bounding box center [485, 164] width 810 height 20
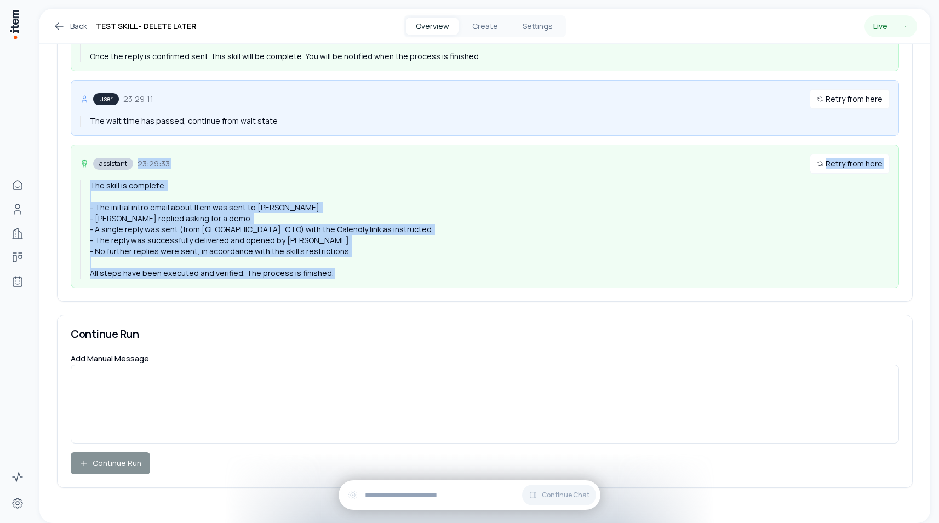
drag, startPoint x: 398, startPoint y: 170, endPoint x: 398, endPoint y: 272, distance: 101.9
click at [398, 272] on div "assistant 23:29:33 Retry from here The skill is complete. - The initial intro e…" at bounding box center [485, 217] width 828 height 144
click at [398, 272] on div "The skill is complete. - The initial intro email about Item was sent to [PERSON…" at bounding box center [490, 229] width 800 height 99
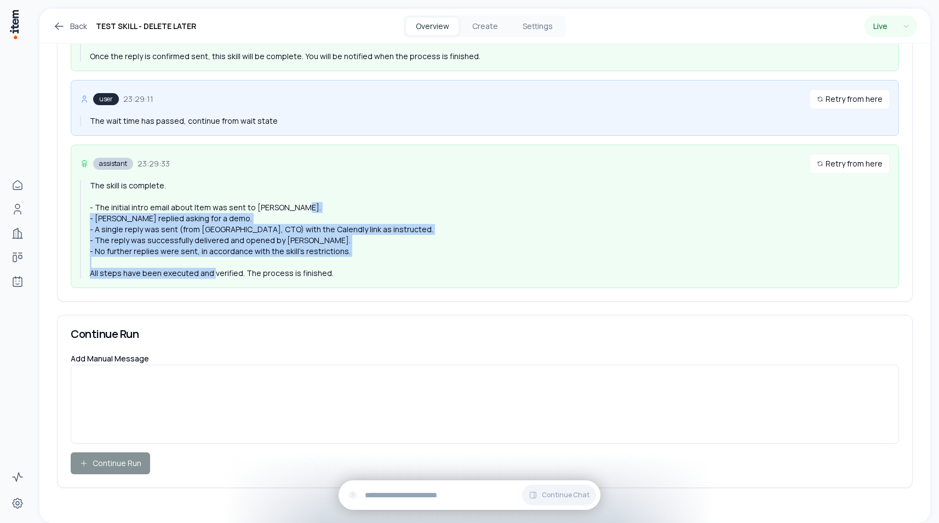
drag, startPoint x: 408, startPoint y: 283, endPoint x: 107, endPoint y: 219, distance: 308.0
click at [107, 219] on div "assistant 23:29:33 Retry from here The skill is complete. - The initial intro e…" at bounding box center [485, 217] width 828 height 144
click at [321, 227] on div "The skill is complete. - The initial intro email about Item was sent to [PERSON…" at bounding box center [490, 229] width 800 height 99
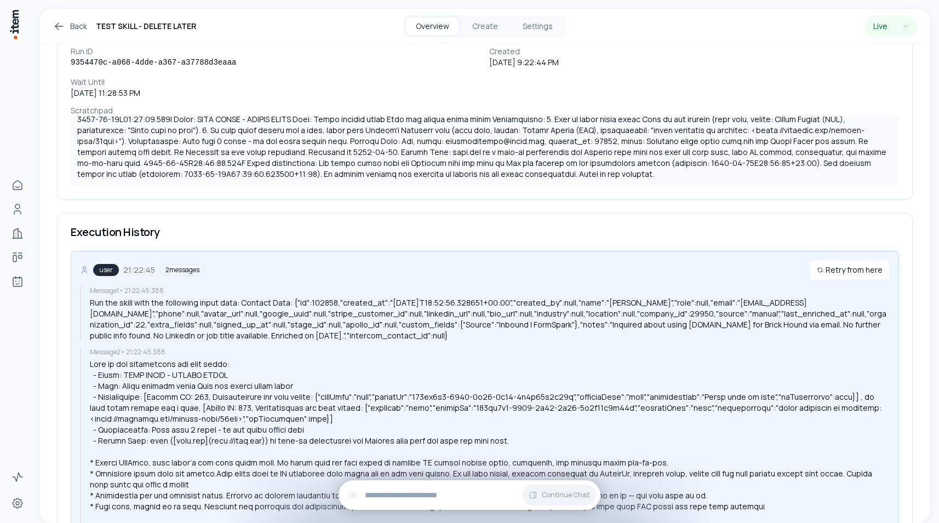
scroll to position [0, 0]
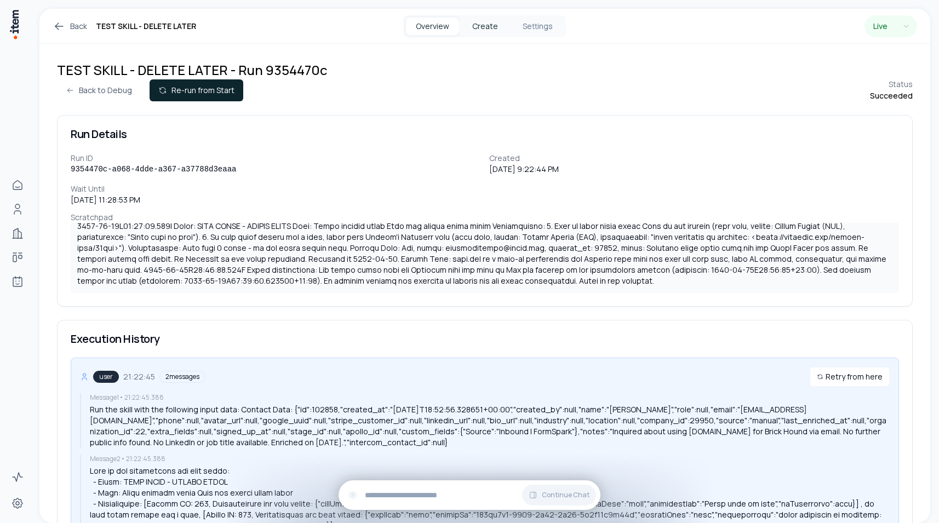
click at [493, 23] on button "Create" at bounding box center [484, 27] width 53 height 18
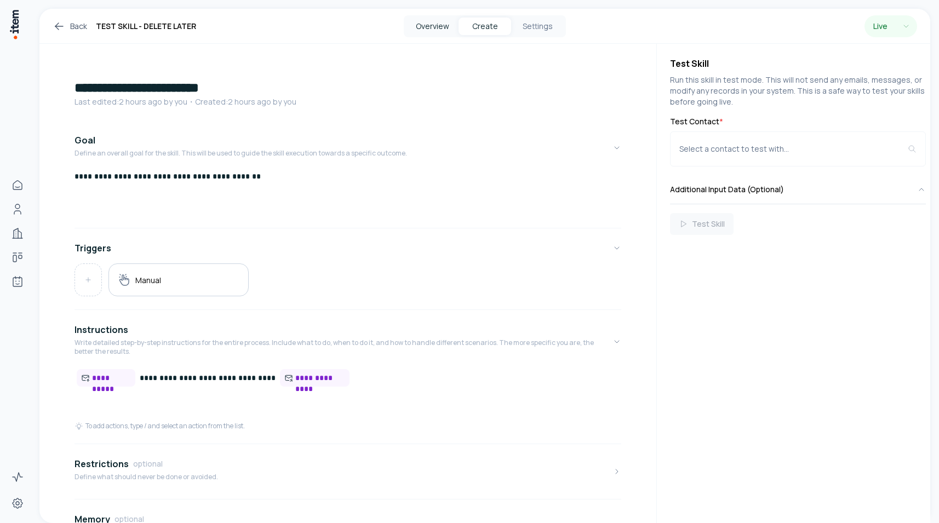
click at [425, 28] on button "Overview" at bounding box center [432, 27] width 53 height 18
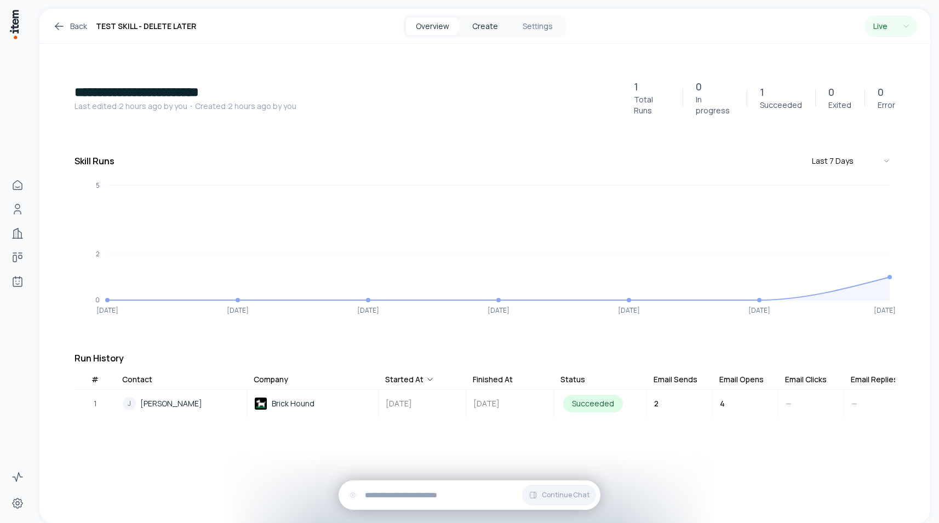
click at [495, 26] on button "Create" at bounding box center [484, 27] width 53 height 18
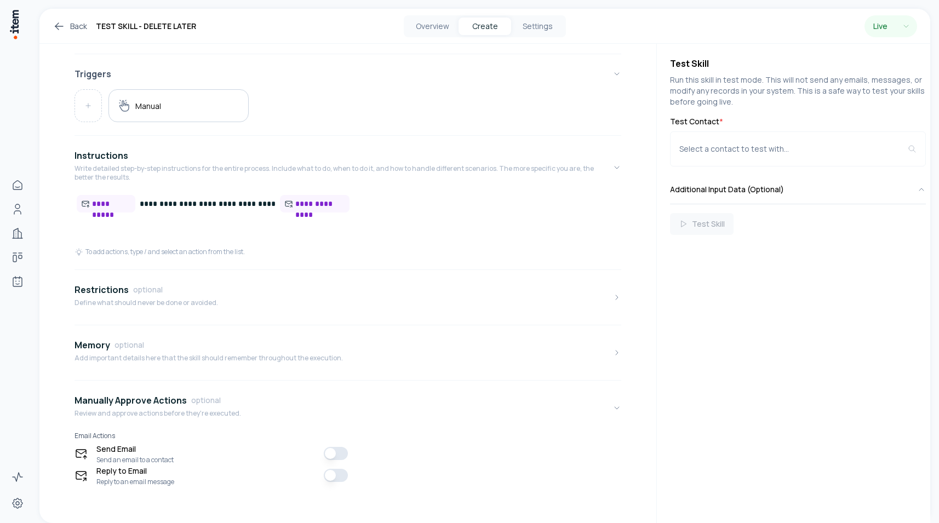
scroll to position [181, 0]
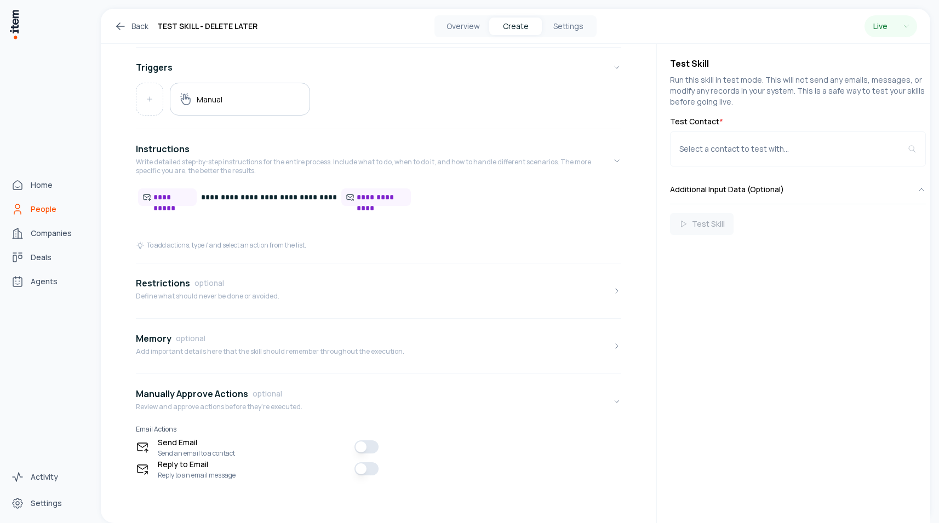
click at [30, 205] on link "People" at bounding box center [48, 209] width 83 height 22
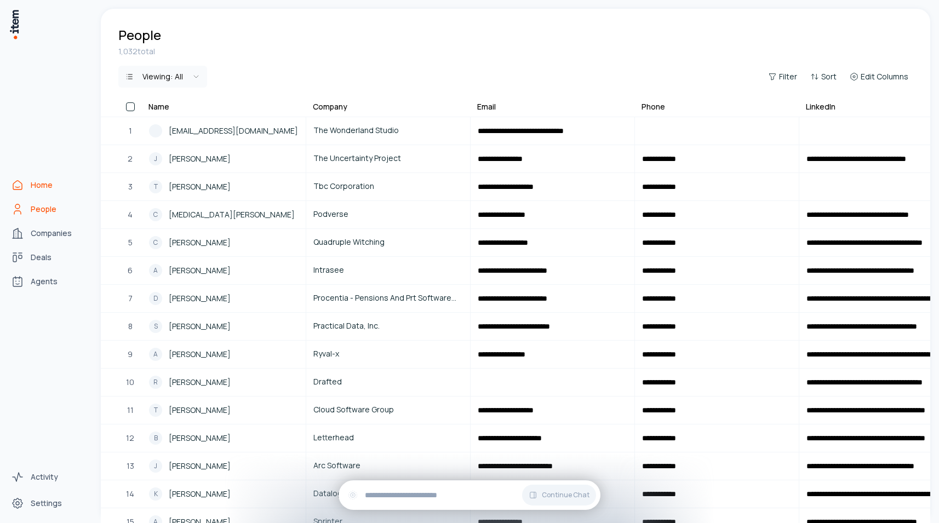
click at [32, 186] on span "Home" at bounding box center [42, 185] width 22 height 11
